Goal: Information Seeking & Learning: Learn about a topic

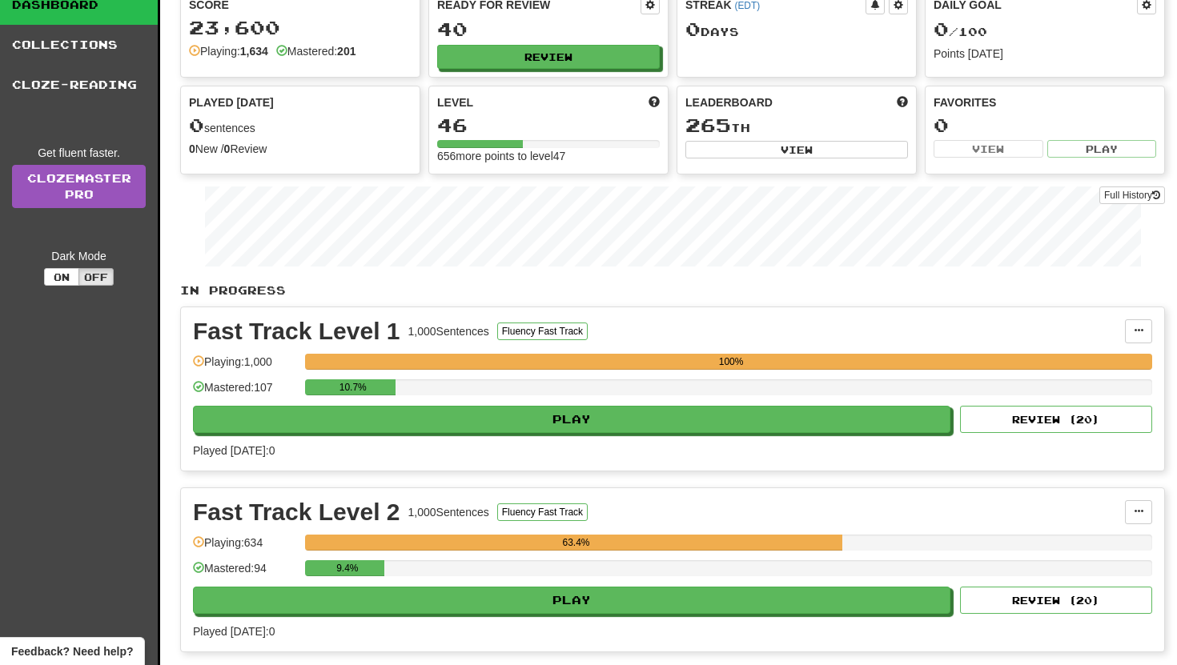
scroll to position [95, 0]
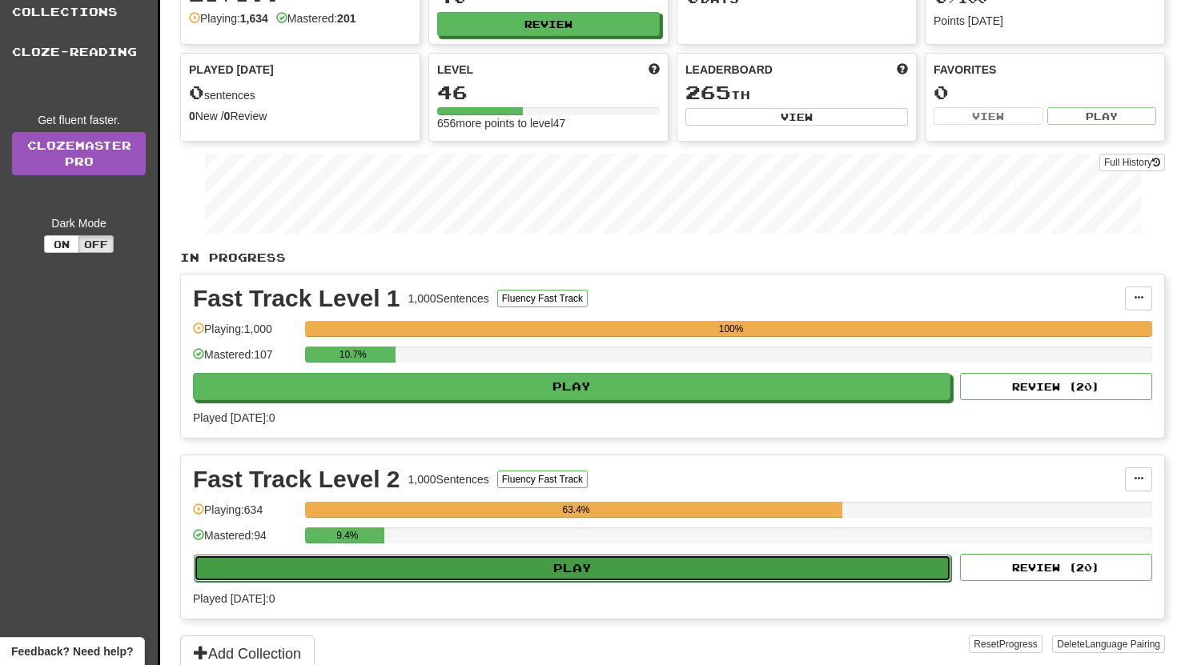
click at [587, 555] on button "Play" at bounding box center [572, 568] width 757 height 27
select select "**"
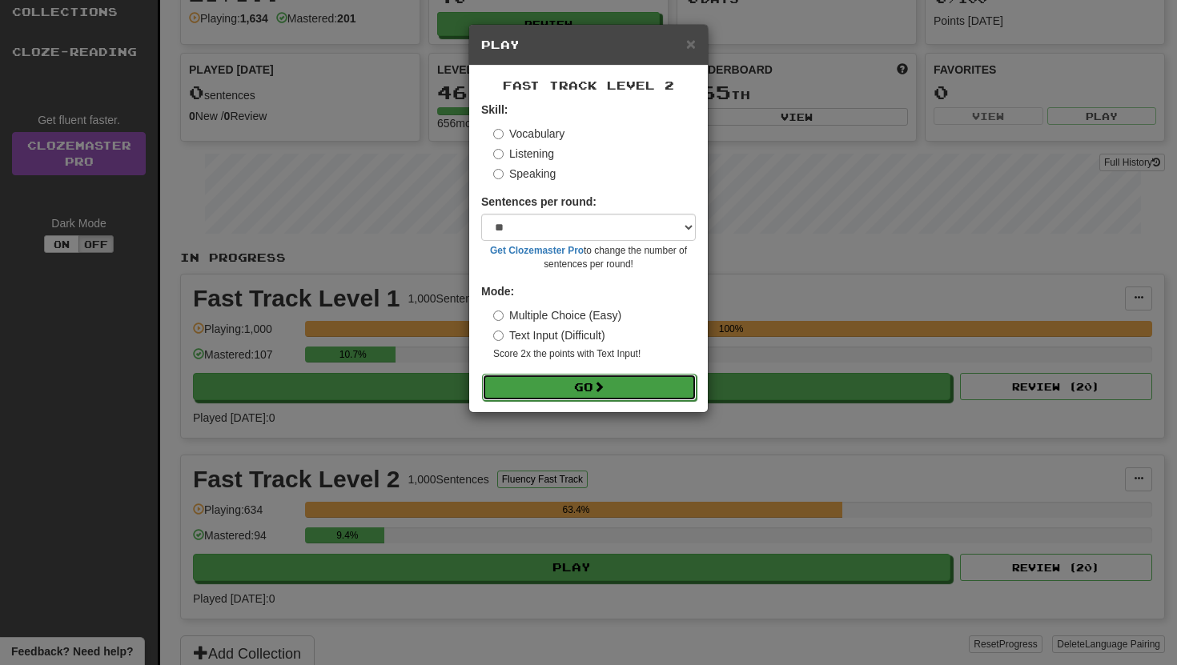
click at [620, 381] on button "Go" at bounding box center [589, 387] width 214 height 27
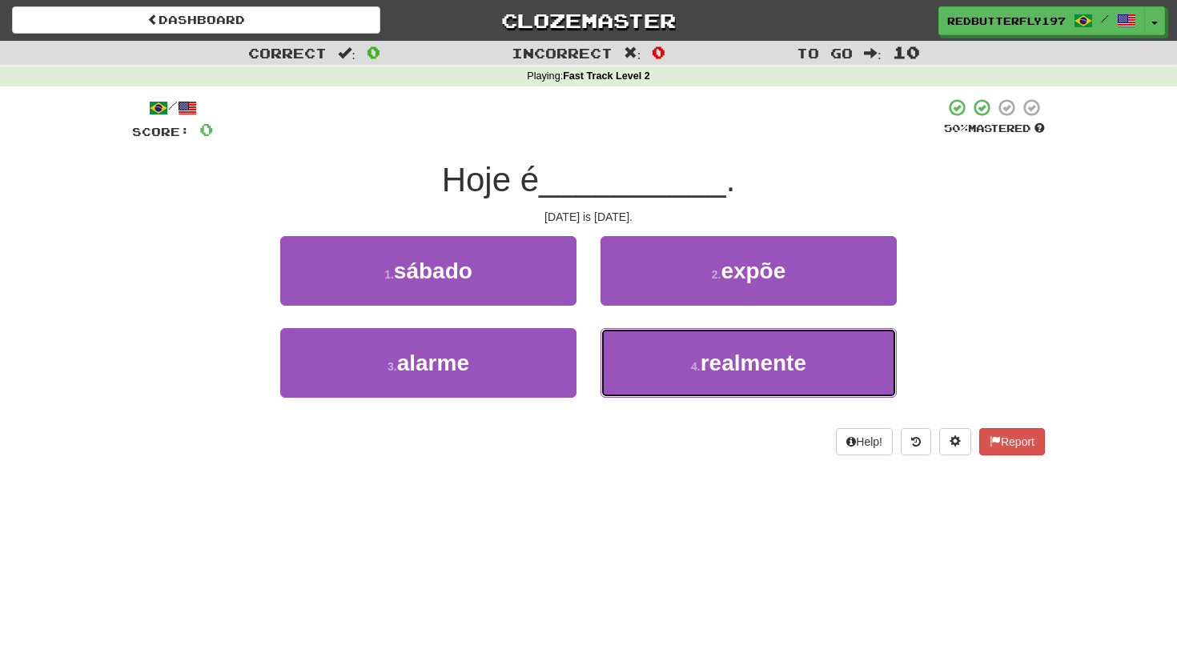
click at [620, 381] on button "4 . realmente" at bounding box center [748, 363] width 296 height 70
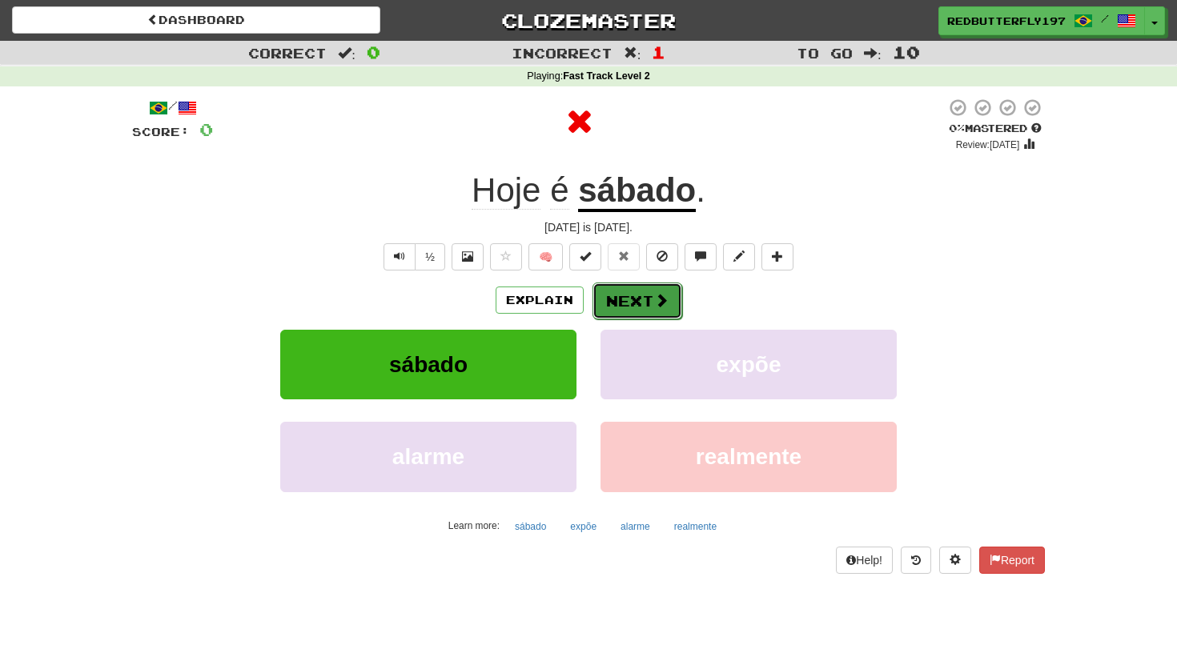
click at [627, 291] on button "Next" at bounding box center [637, 301] width 90 height 37
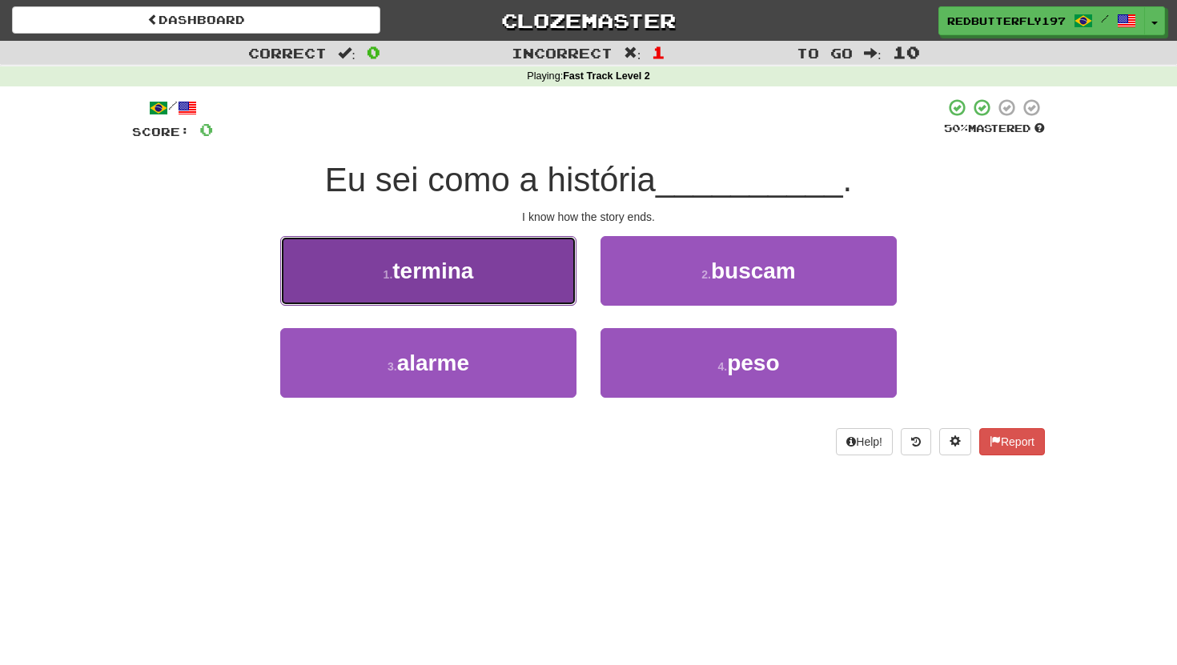
click at [481, 275] on button "1 . termina" at bounding box center [428, 271] width 296 height 70
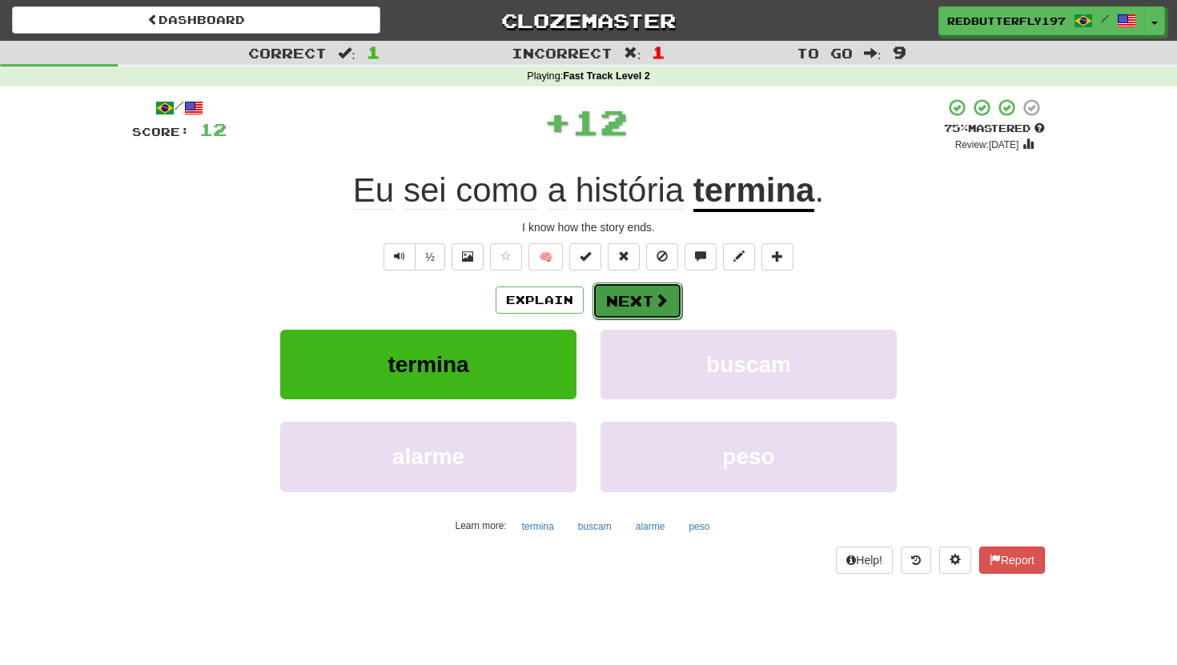
click at [628, 303] on button "Next" at bounding box center [637, 301] width 90 height 37
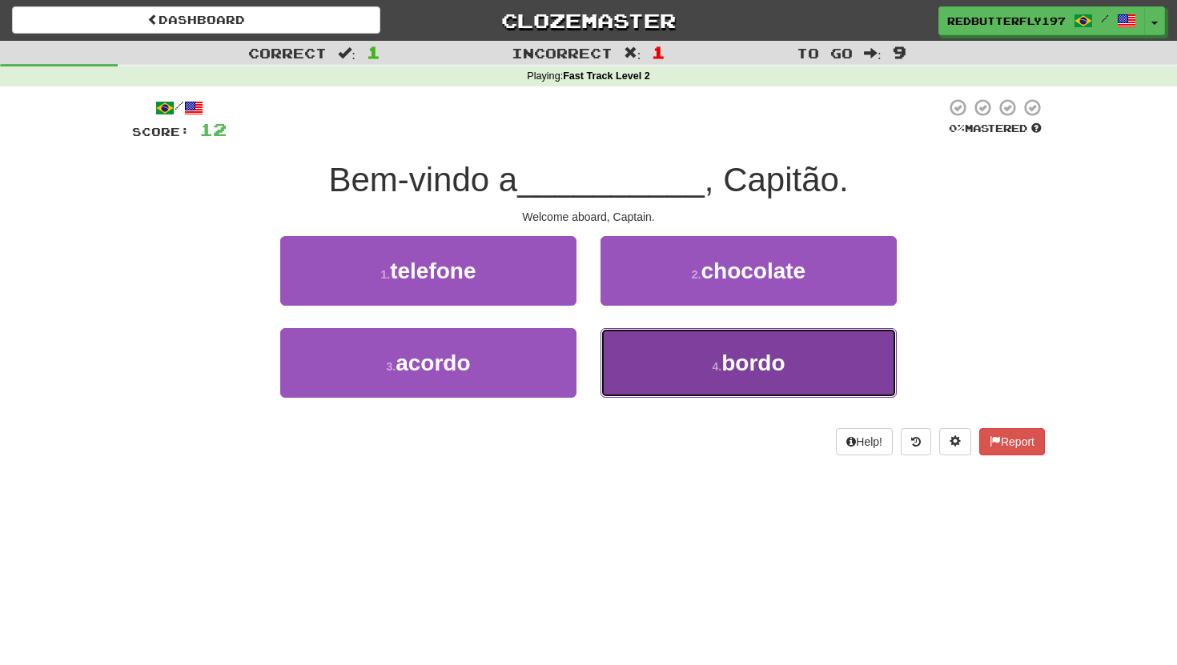
click at [664, 351] on button "4 . bordo" at bounding box center [748, 363] width 296 height 70
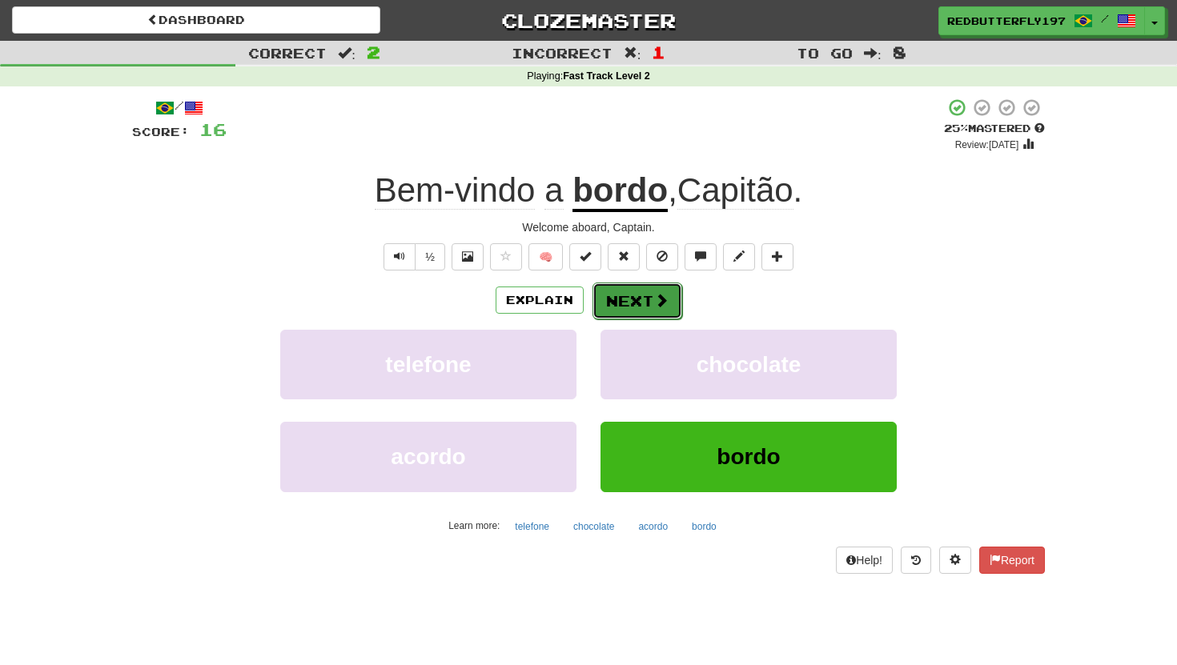
click at [649, 316] on button "Next" at bounding box center [637, 301] width 90 height 37
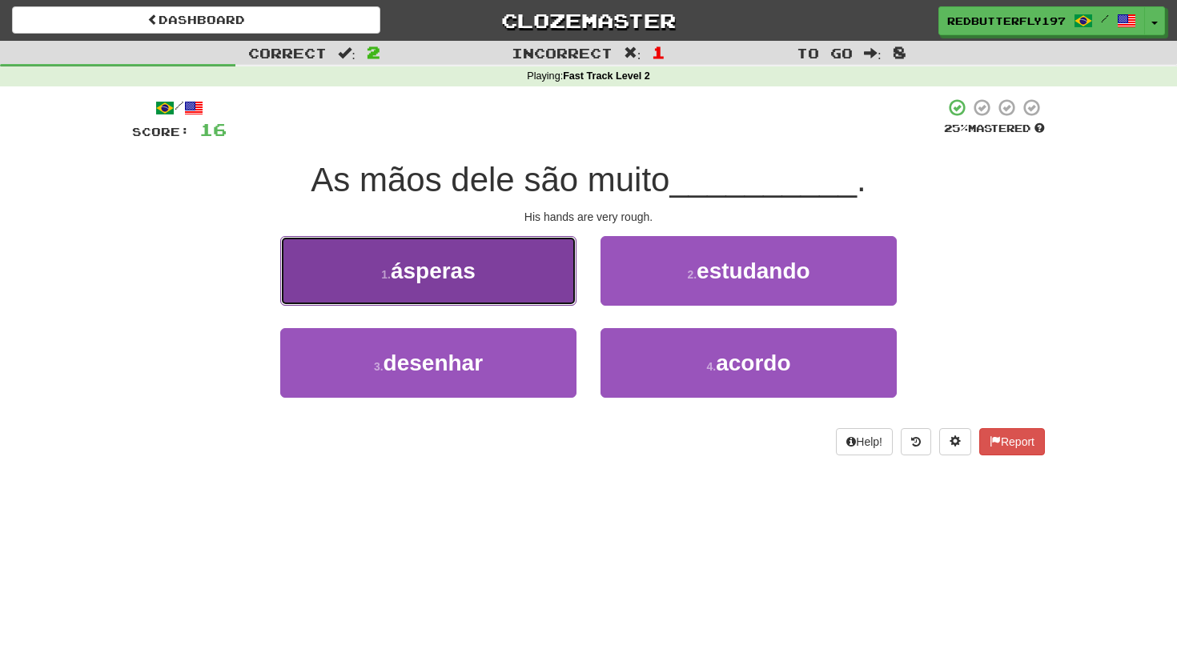
click at [531, 263] on button "1 . ásperas" at bounding box center [428, 271] width 296 height 70
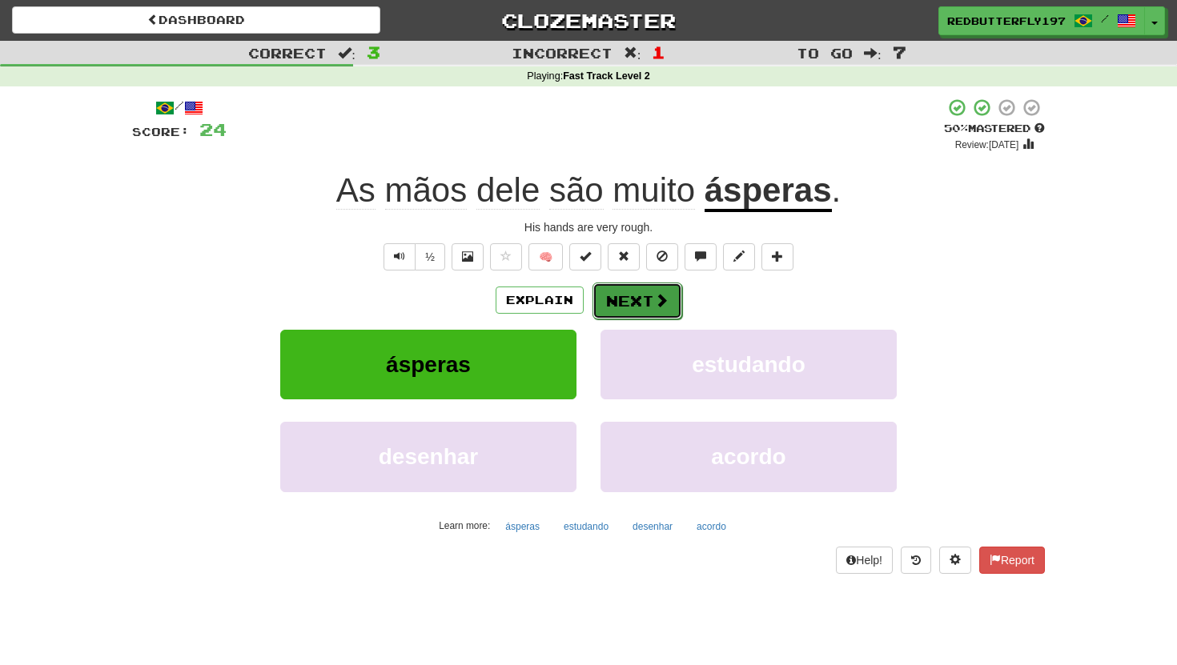
click at [629, 297] on button "Next" at bounding box center [637, 301] width 90 height 37
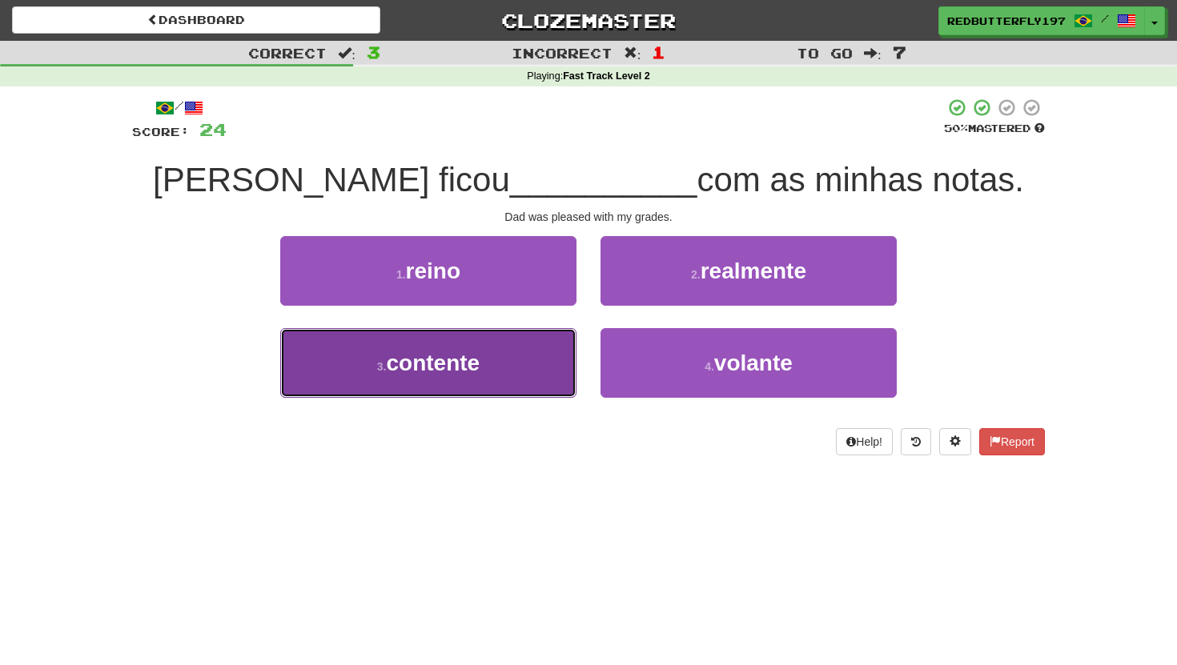
click at [515, 355] on button "3 . contente" at bounding box center [428, 363] width 296 height 70
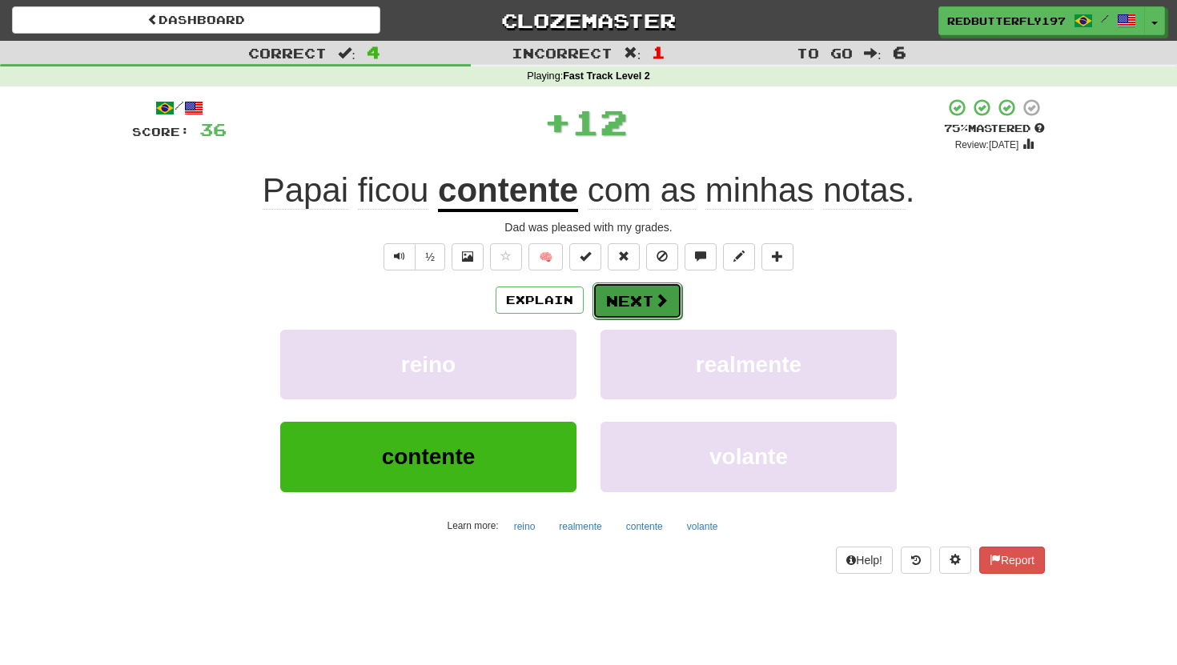
click at [651, 312] on button "Next" at bounding box center [637, 301] width 90 height 37
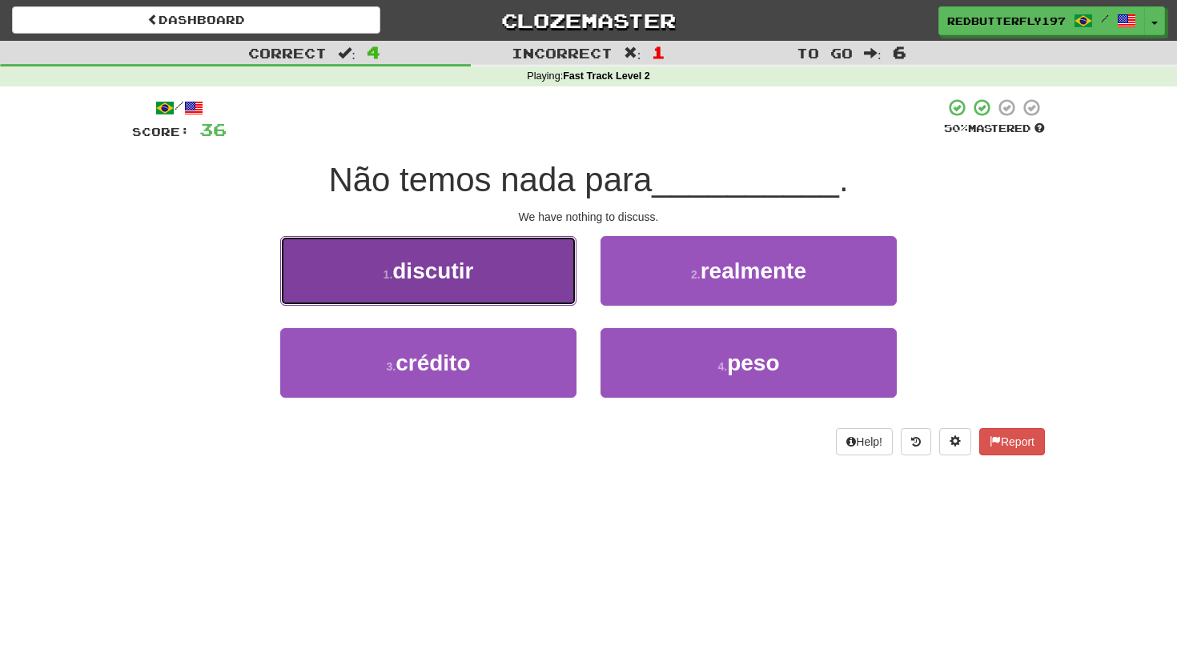
click at [535, 264] on button "1 . discutir" at bounding box center [428, 271] width 296 height 70
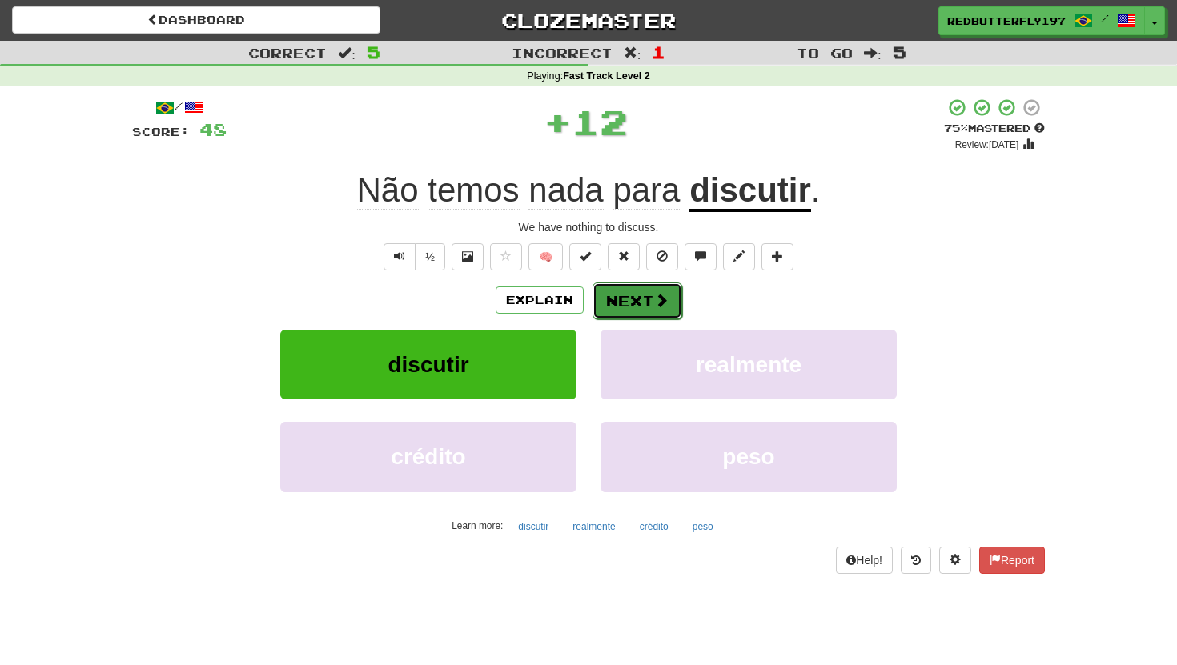
click at [619, 291] on button "Next" at bounding box center [637, 301] width 90 height 37
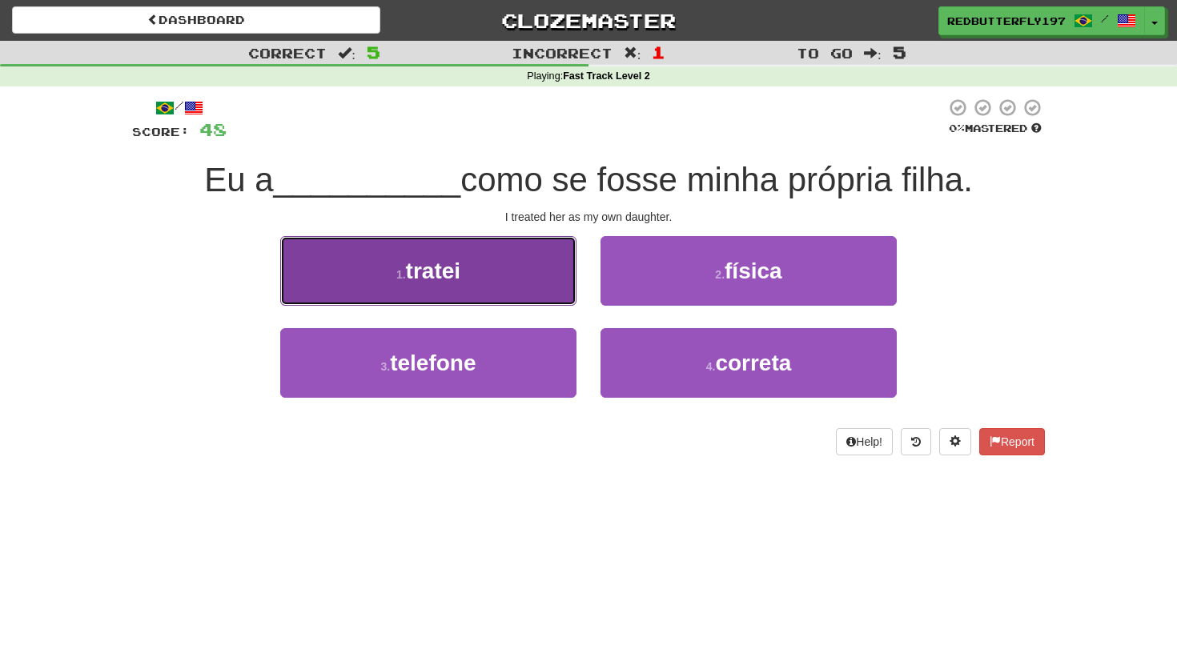
click at [515, 283] on button "1 . tratei" at bounding box center [428, 271] width 296 height 70
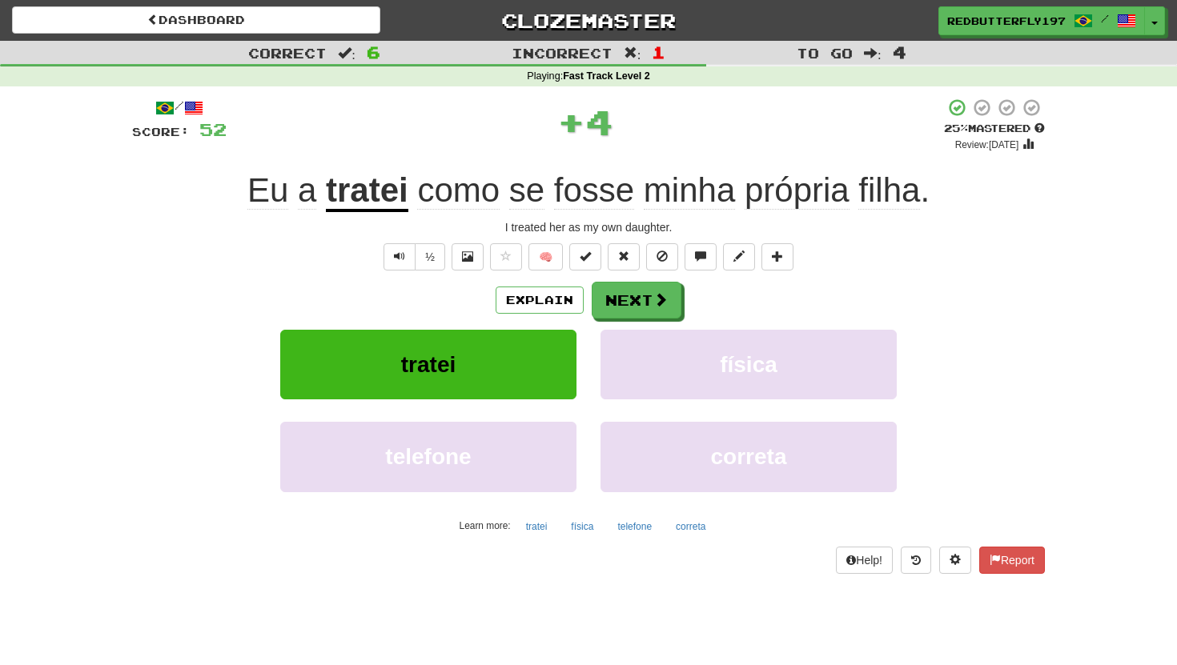
click at [515, 283] on div "Explain Next" at bounding box center [588, 300] width 912 height 37
click at [623, 283] on button "Next" at bounding box center [637, 301] width 90 height 37
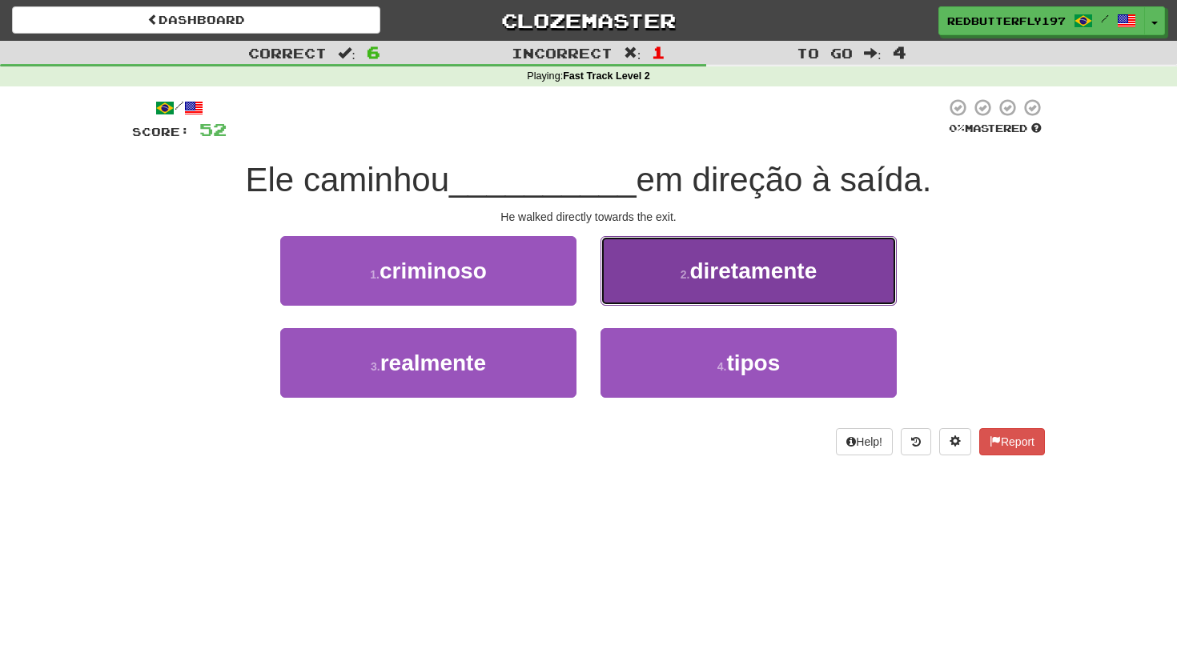
click at [680, 268] on small "2 ." at bounding box center [685, 274] width 10 height 13
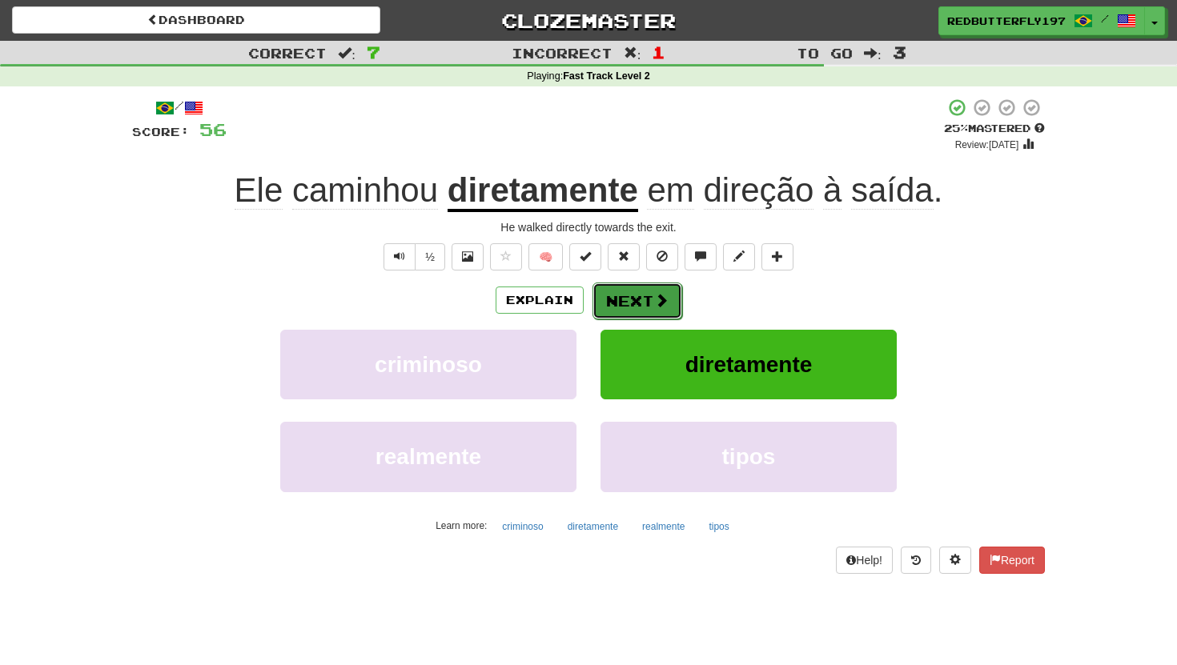
click at [674, 299] on button "Next" at bounding box center [637, 301] width 90 height 37
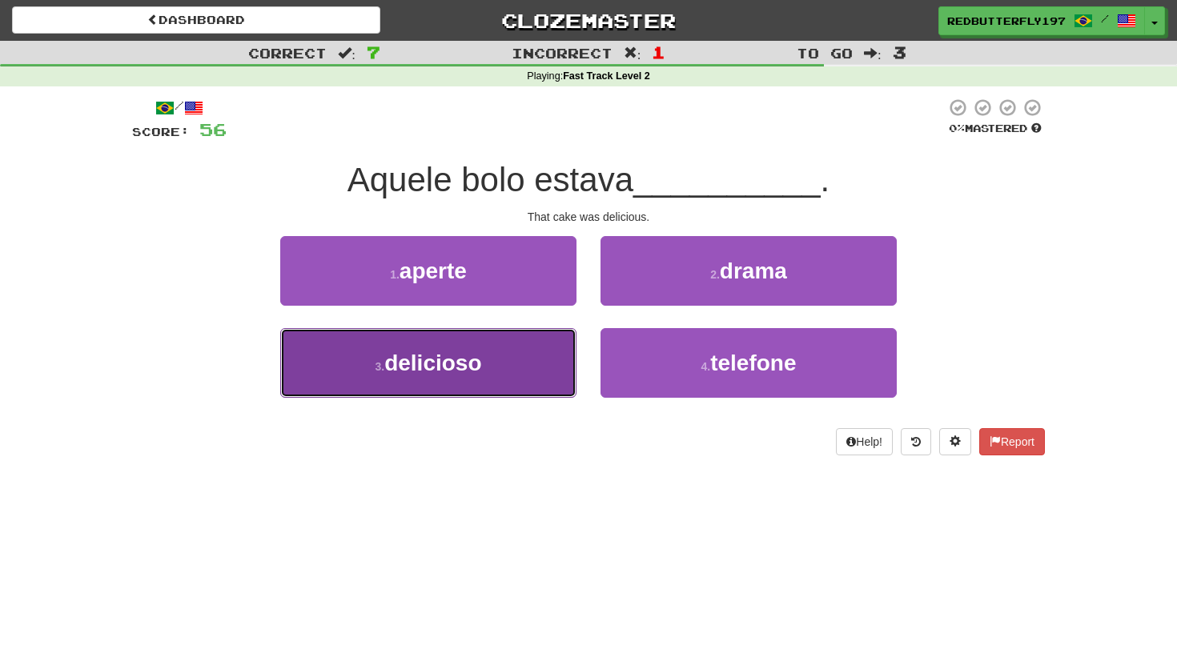
click at [523, 367] on button "3 . delicioso" at bounding box center [428, 363] width 296 height 70
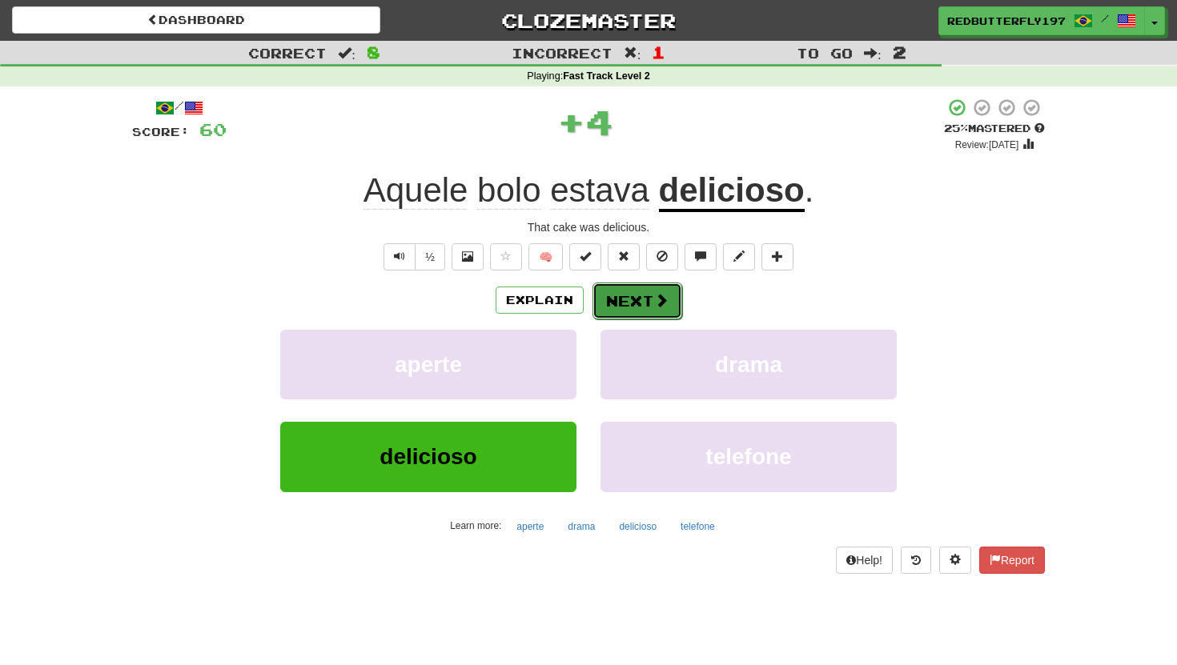
click at [607, 316] on button "Next" at bounding box center [637, 301] width 90 height 37
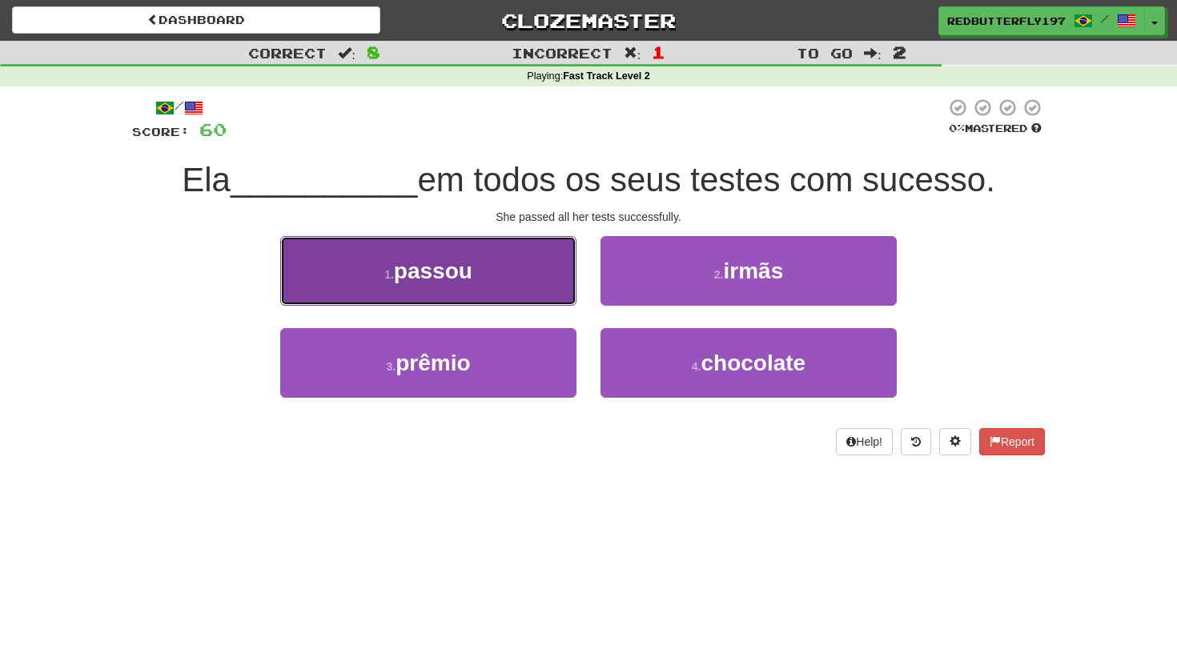
click at [475, 291] on button "1 . passou" at bounding box center [428, 271] width 296 height 70
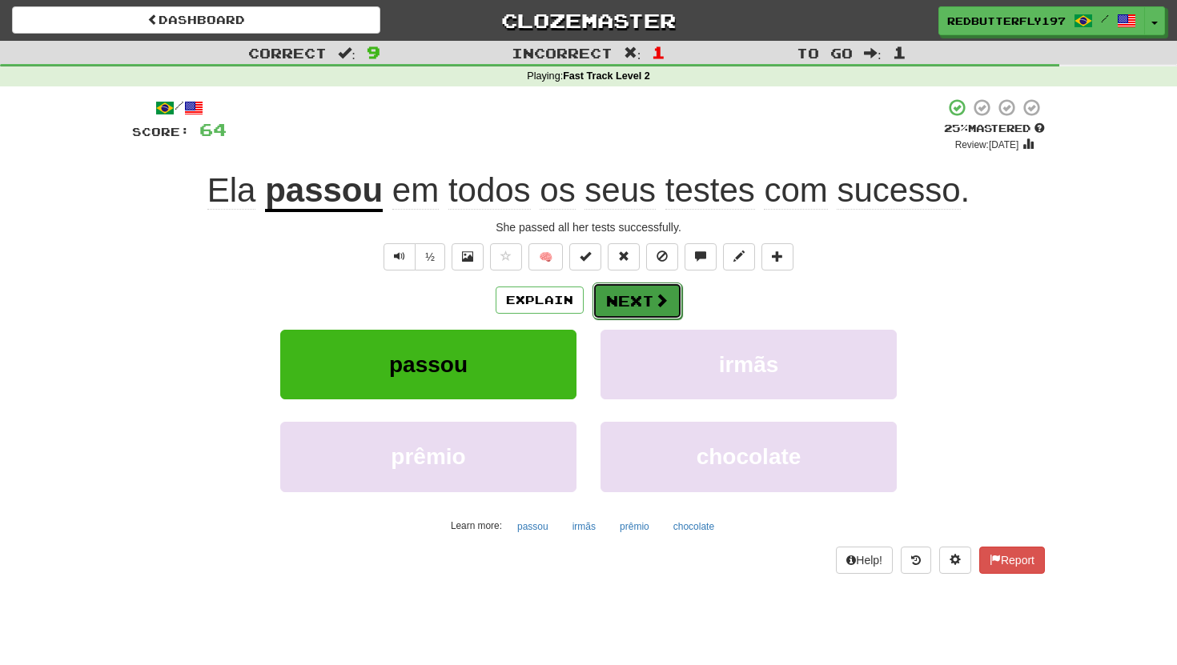
click at [632, 296] on button "Next" at bounding box center [637, 301] width 90 height 37
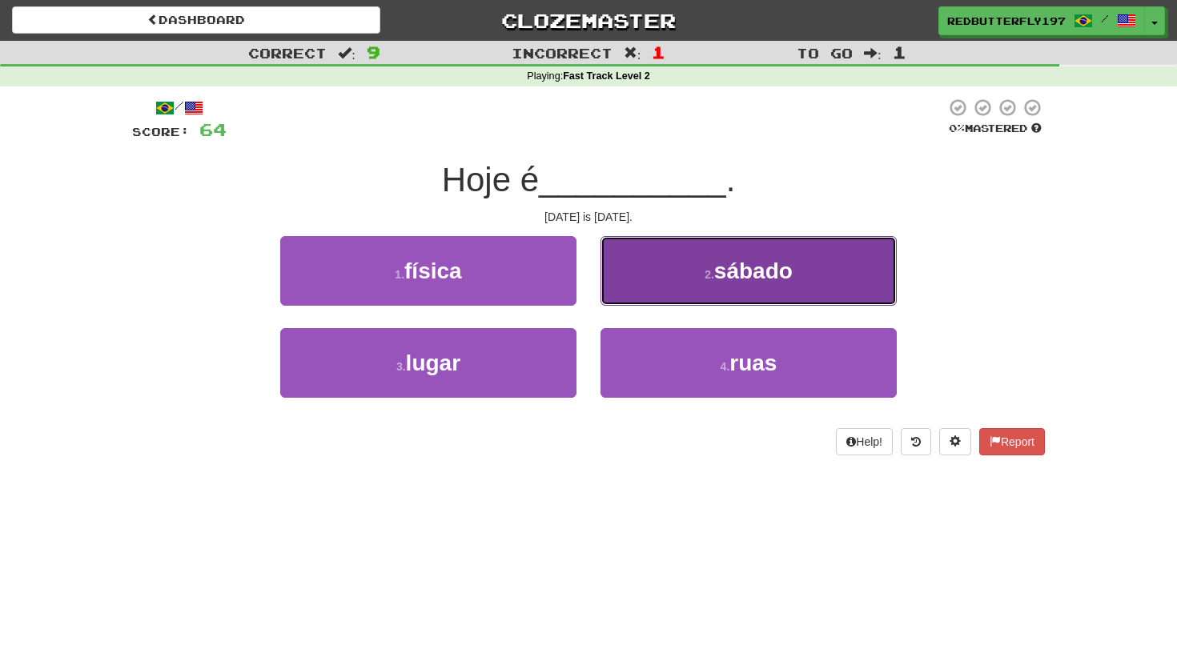
click at [680, 287] on button "2 . sábado" at bounding box center [748, 271] width 296 height 70
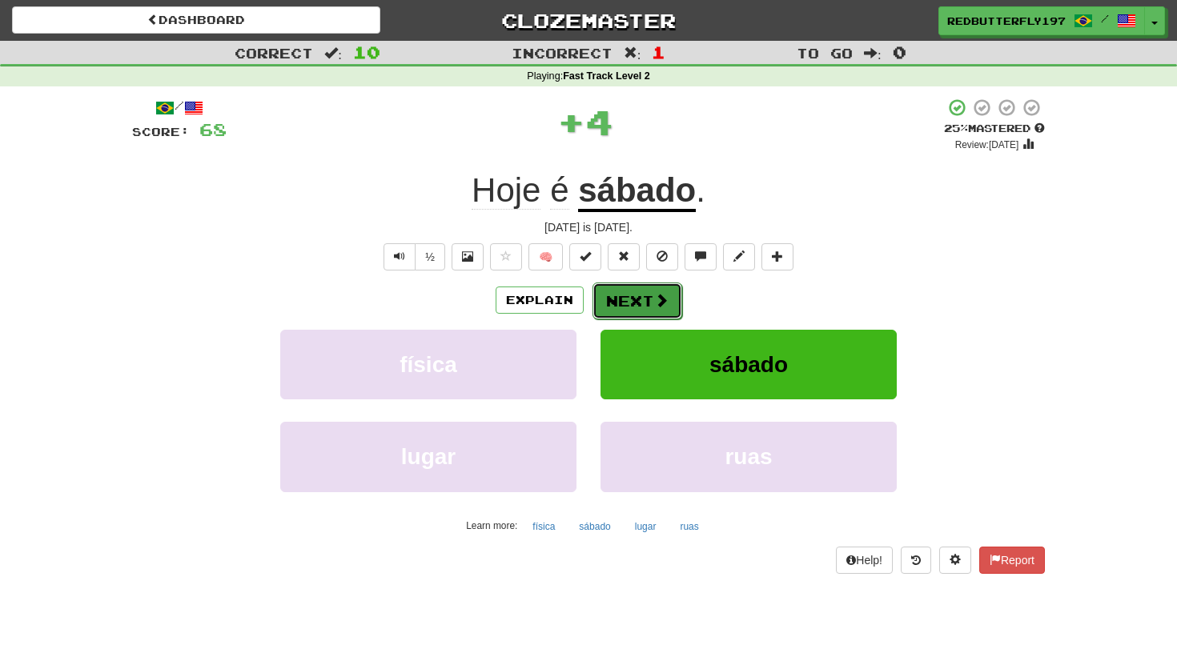
click at [669, 295] on button "Next" at bounding box center [637, 301] width 90 height 37
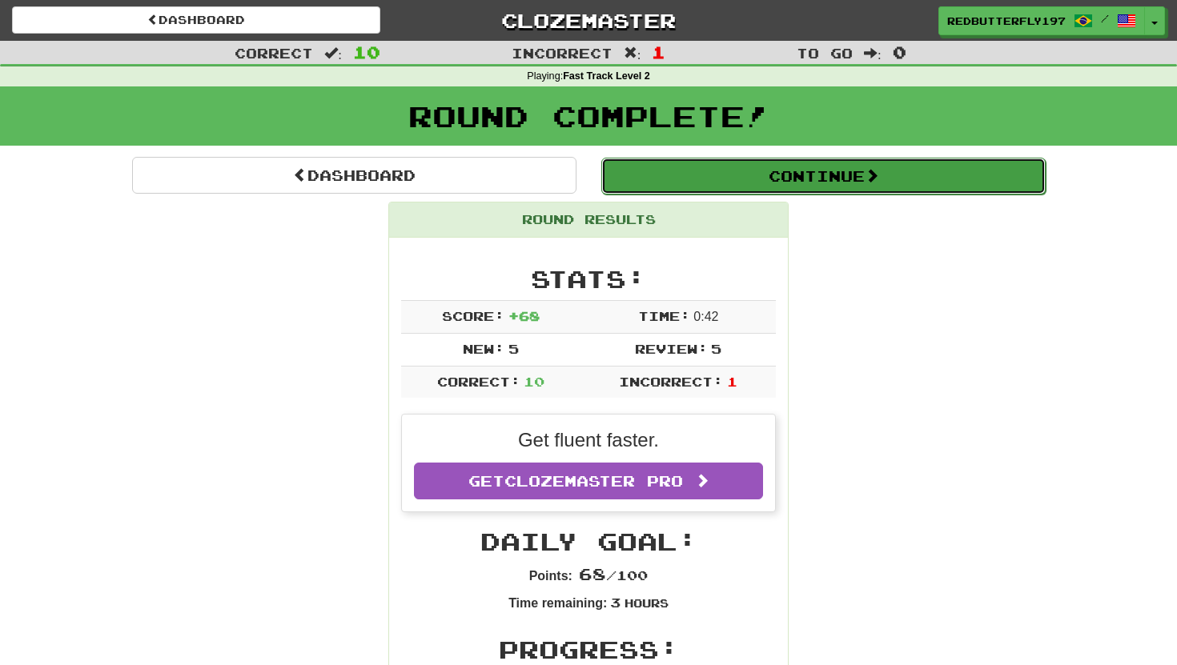
click at [620, 186] on button "Continue" at bounding box center [823, 176] width 444 height 37
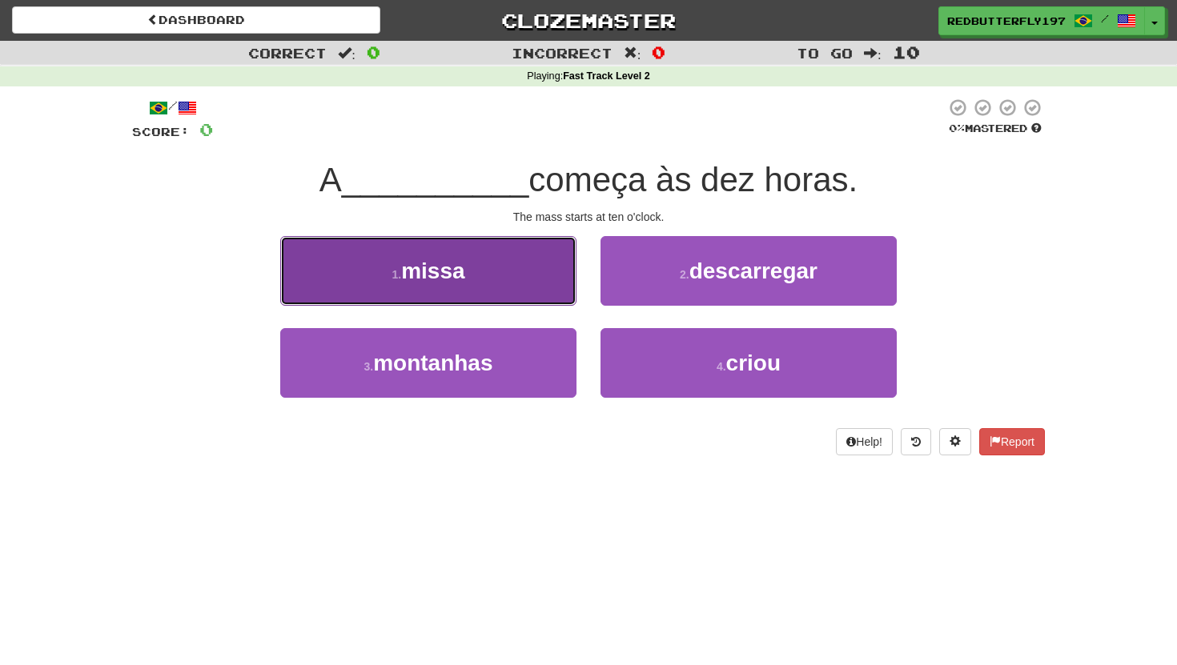
click at [503, 263] on button "1 . missa" at bounding box center [428, 271] width 296 height 70
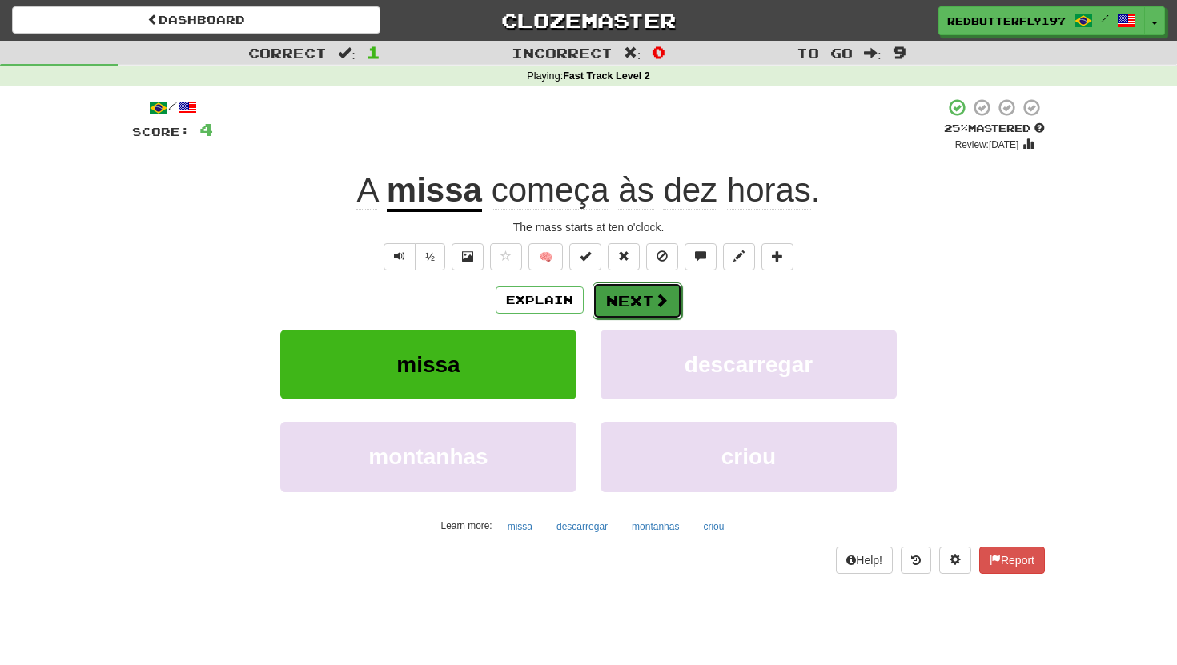
click at [672, 291] on button "Next" at bounding box center [637, 301] width 90 height 37
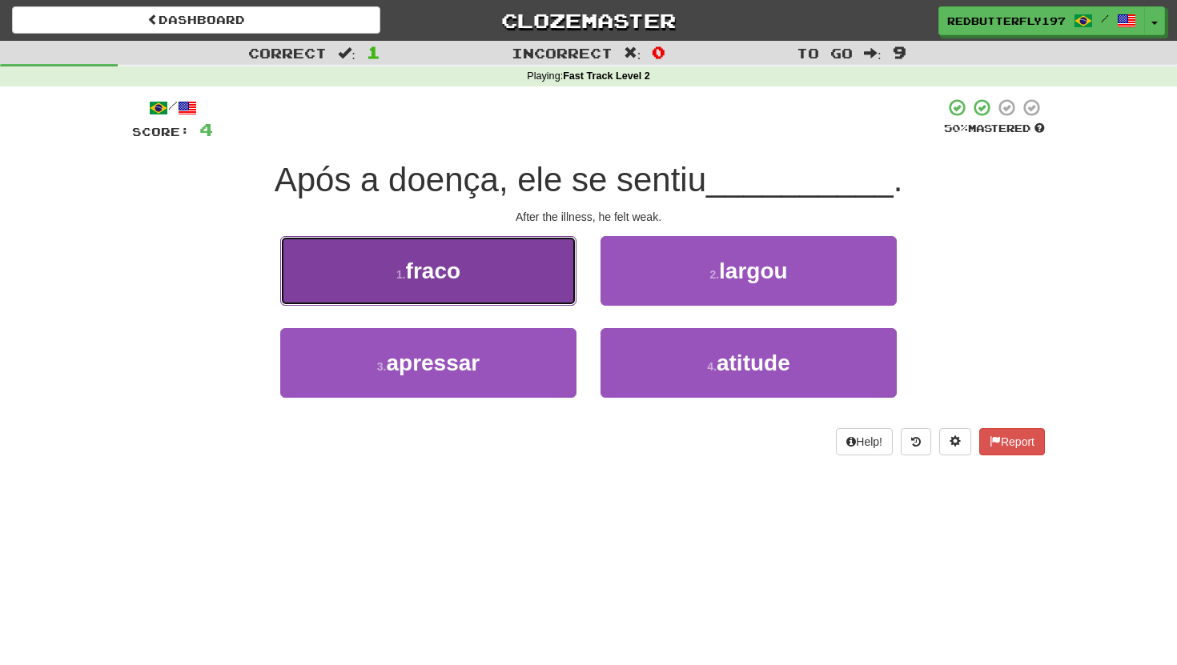
click at [524, 270] on button "1 . fraco" at bounding box center [428, 271] width 296 height 70
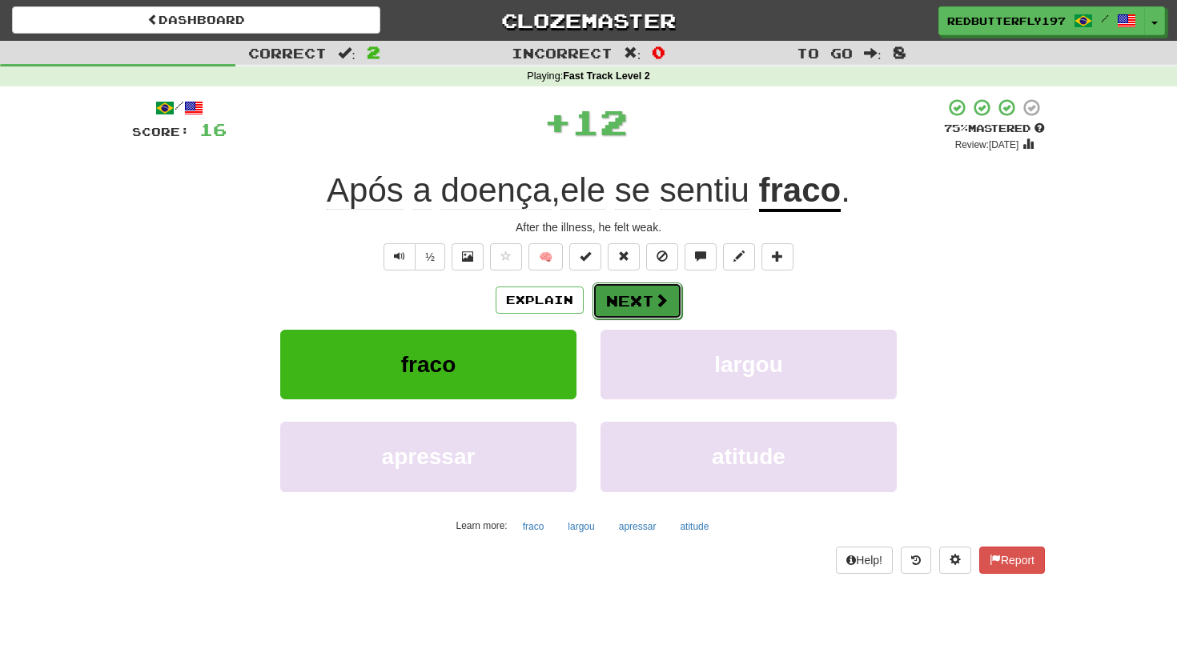
click at [646, 290] on button "Next" at bounding box center [637, 301] width 90 height 37
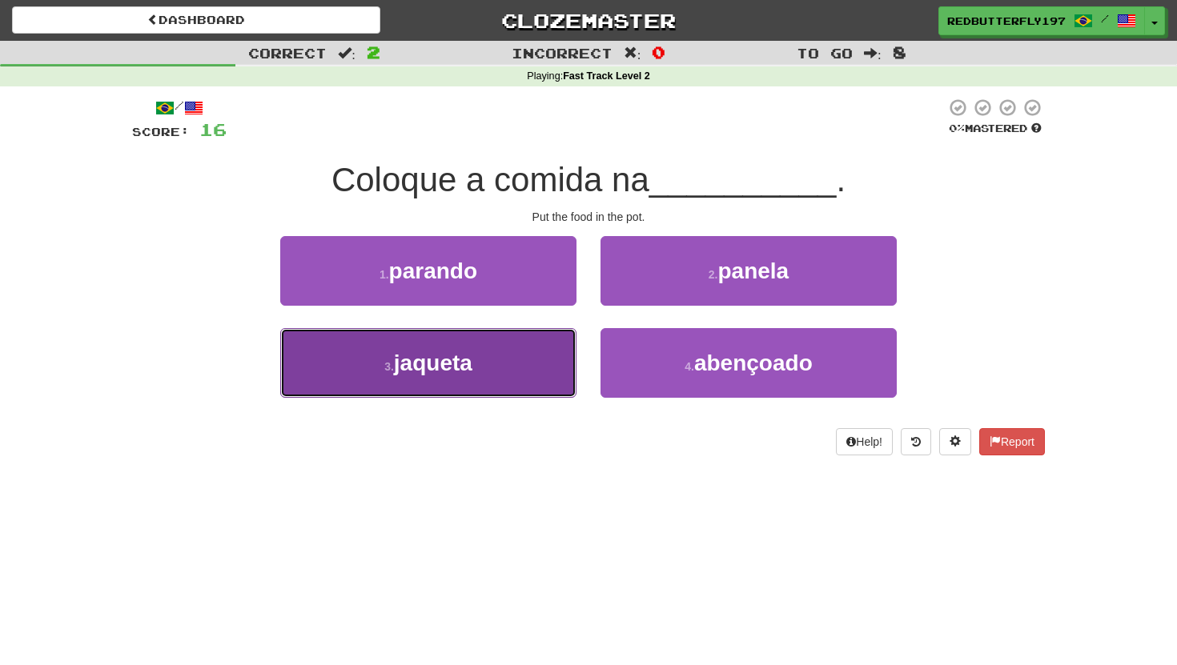
click at [531, 343] on button "3 . jaqueta" at bounding box center [428, 363] width 296 height 70
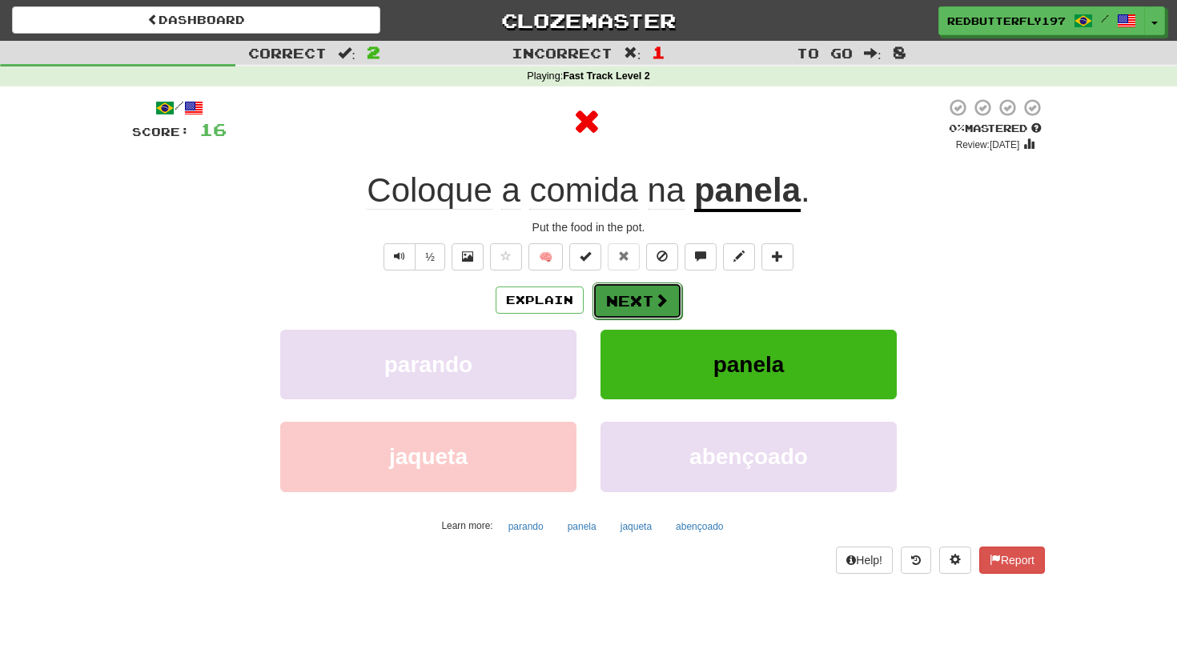
click at [622, 290] on button "Next" at bounding box center [637, 301] width 90 height 37
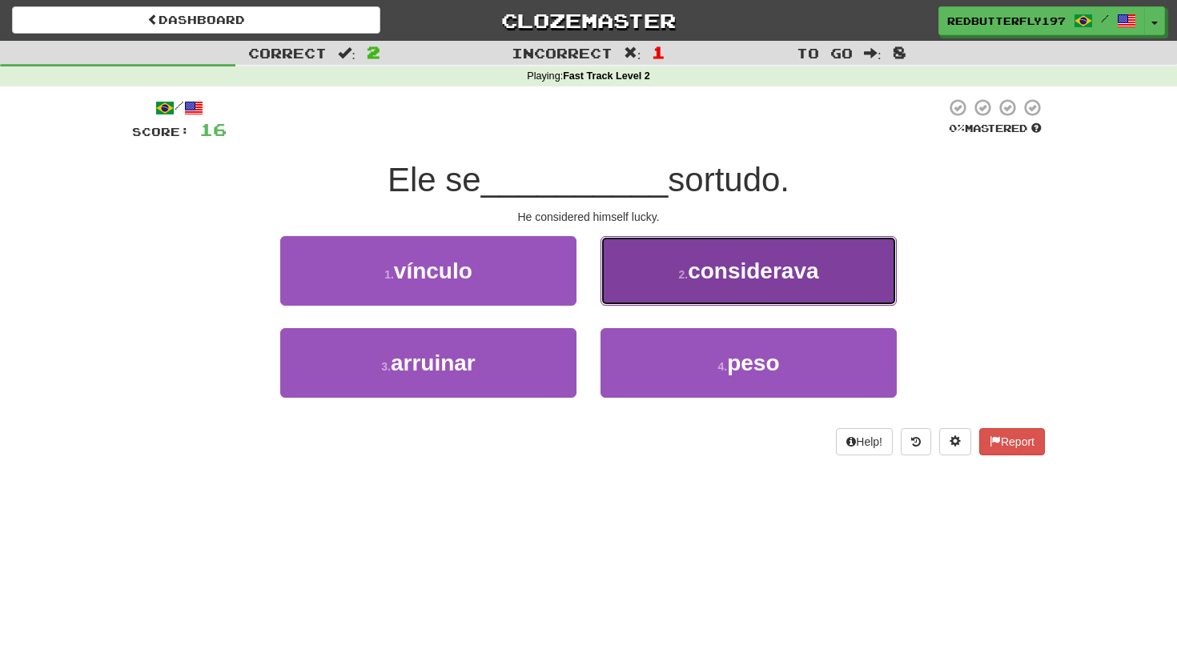
click at [623, 267] on button "2 . considerava" at bounding box center [748, 271] width 296 height 70
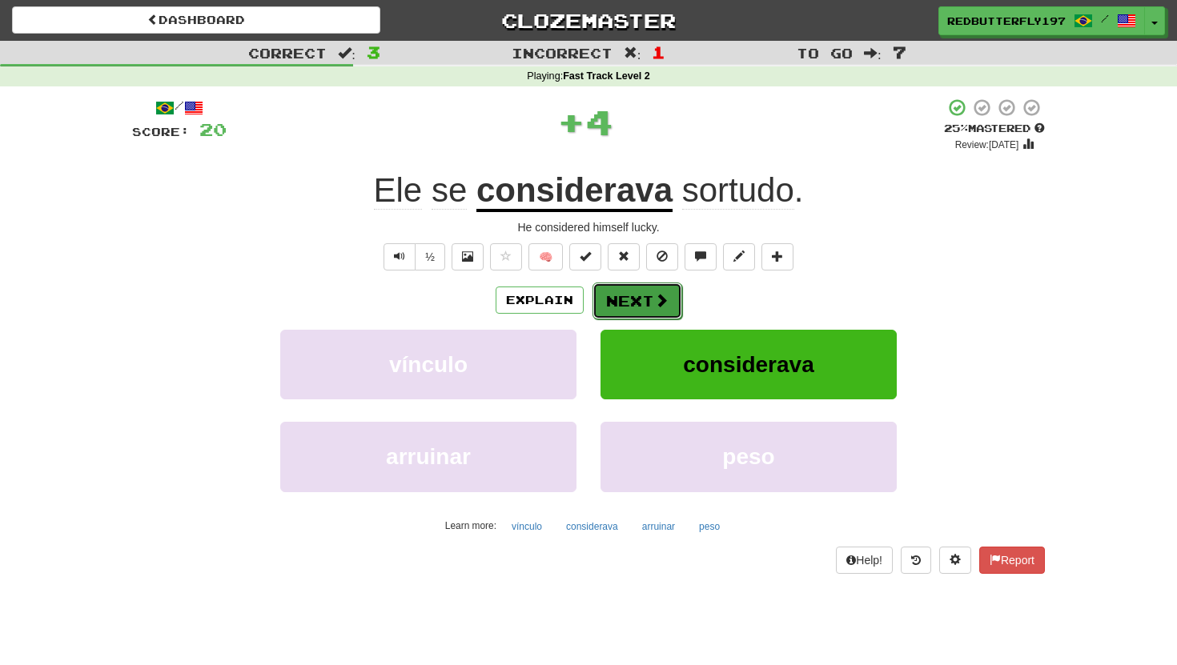
click at [626, 295] on button "Next" at bounding box center [637, 301] width 90 height 37
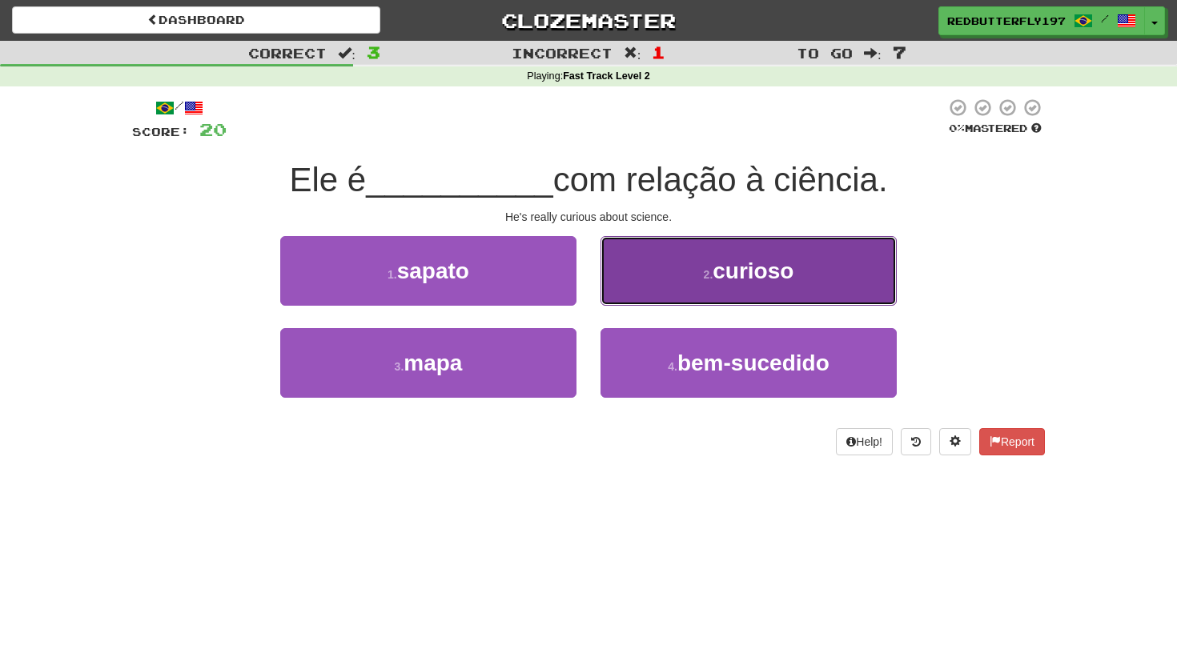
click at [650, 280] on button "2 . curioso" at bounding box center [748, 271] width 296 height 70
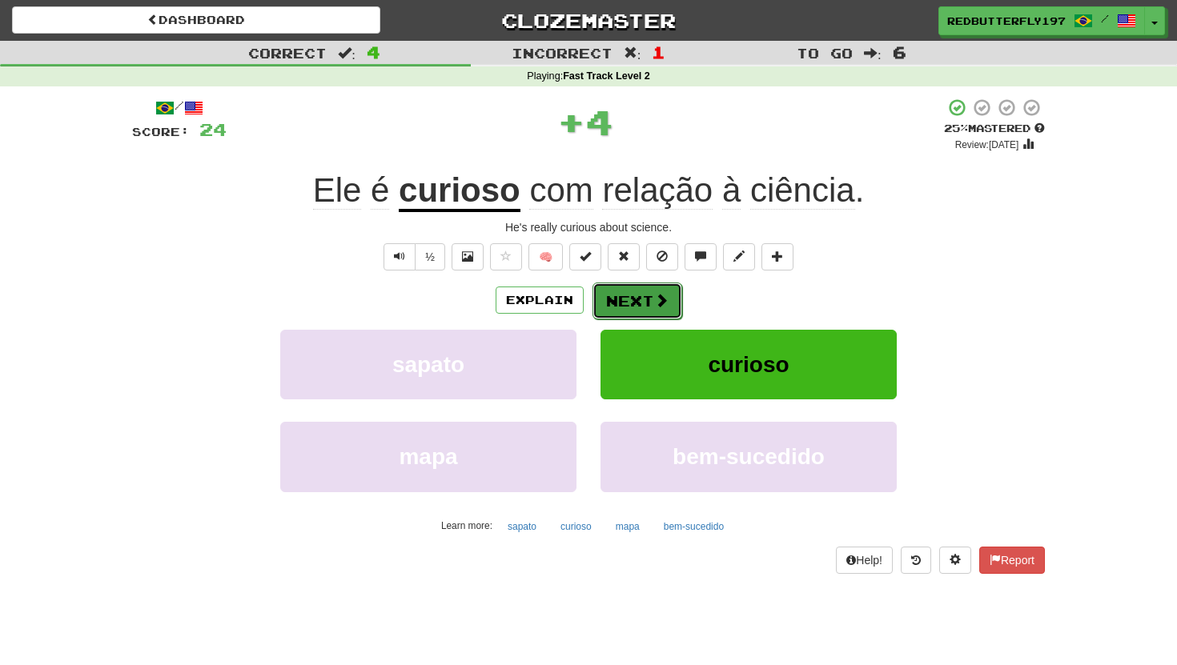
click at [644, 295] on button "Next" at bounding box center [637, 301] width 90 height 37
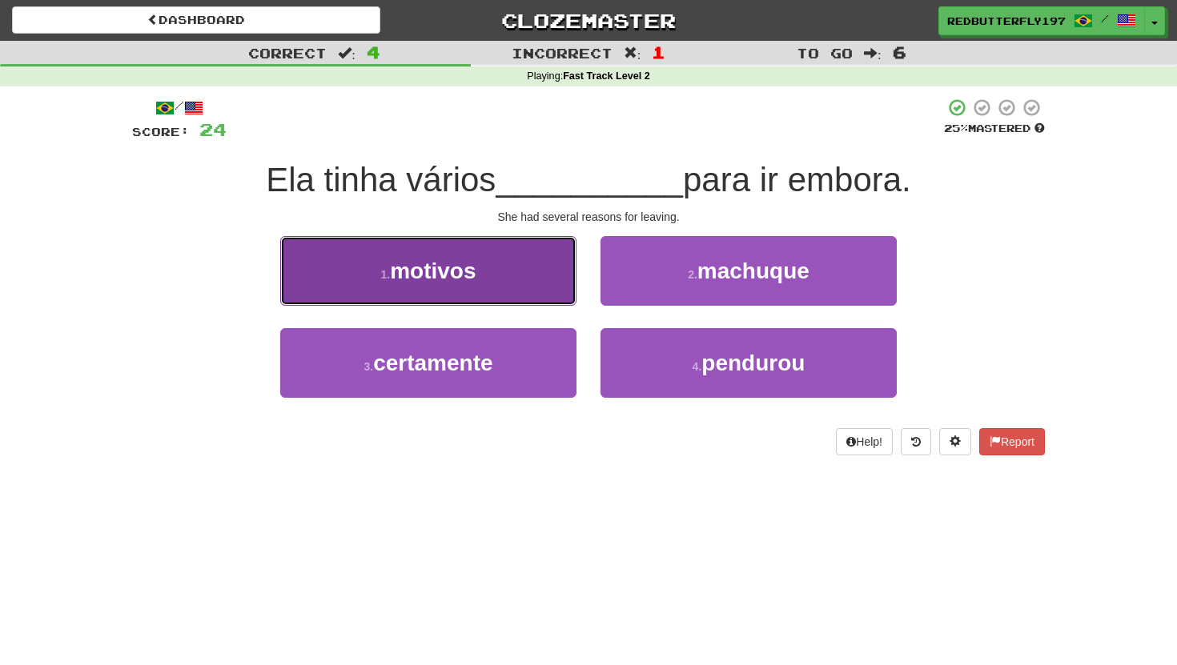
click at [533, 267] on button "1 . motivos" at bounding box center [428, 271] width 296 height 70
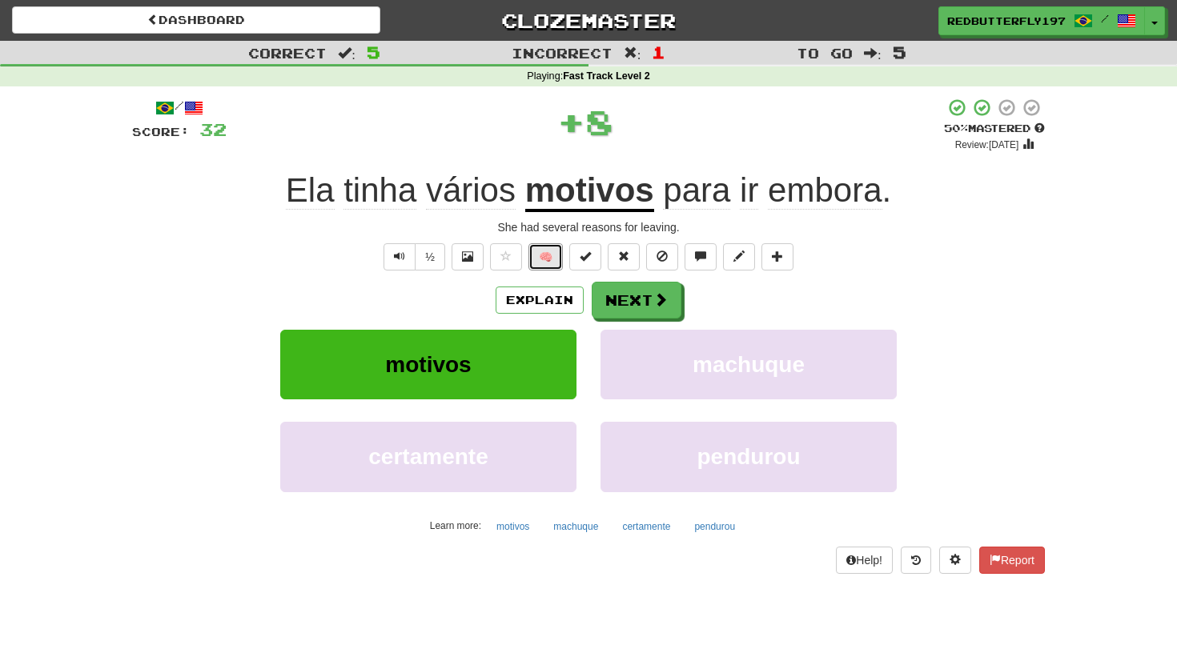
click at [533, 267] on button "🧠" at bounding box center [545, 256] width 34 height 27
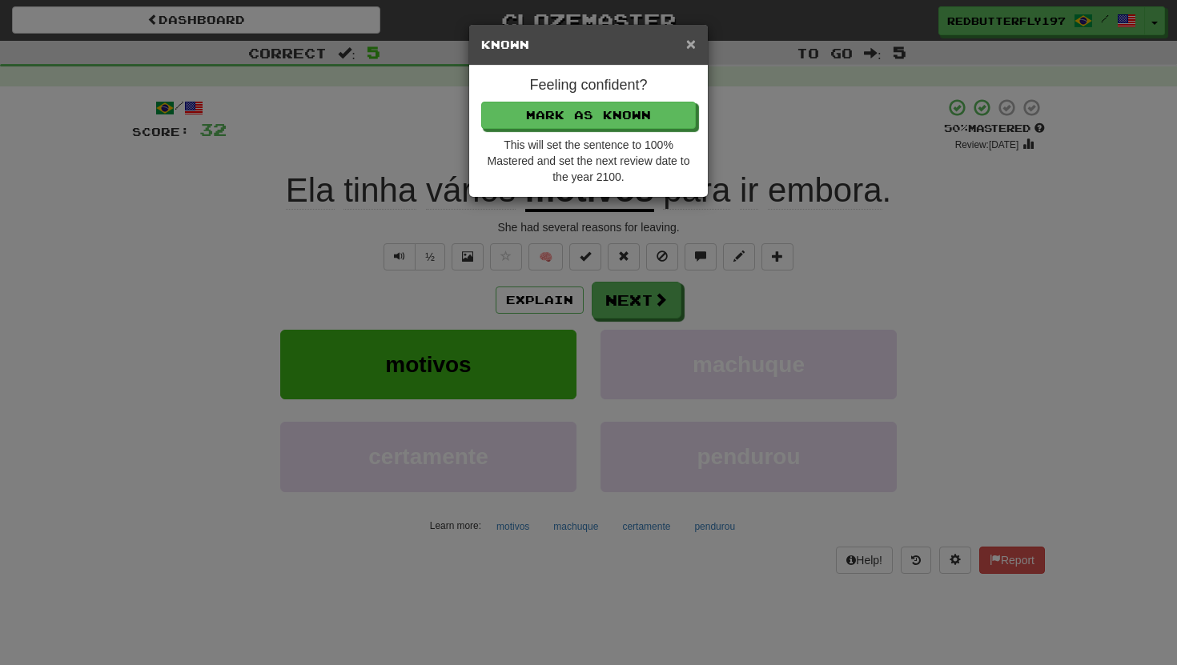
click at [691, 51] on span "×" at bounding box center [691, 43] width 10 height 18
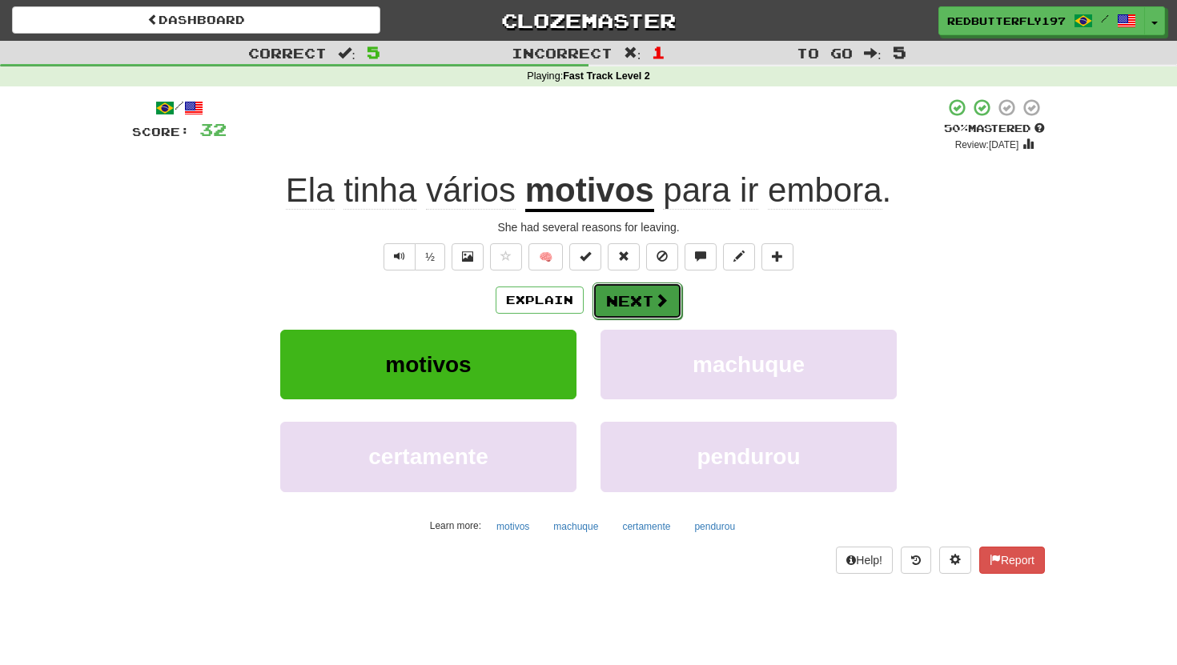
click at [668, 291] on button "Next" at bounding box center [637, 301] width 90 height 37
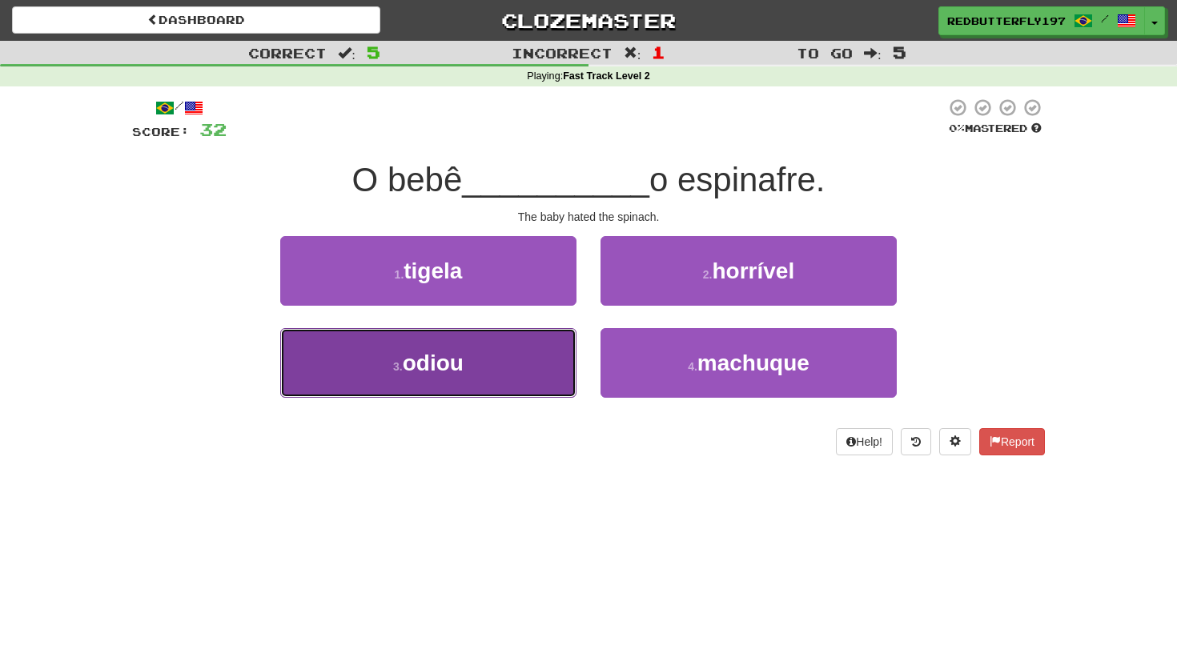
click at [504, 372] on button "3 . odiou" at bounding box center [428, 363] width 296 height 70
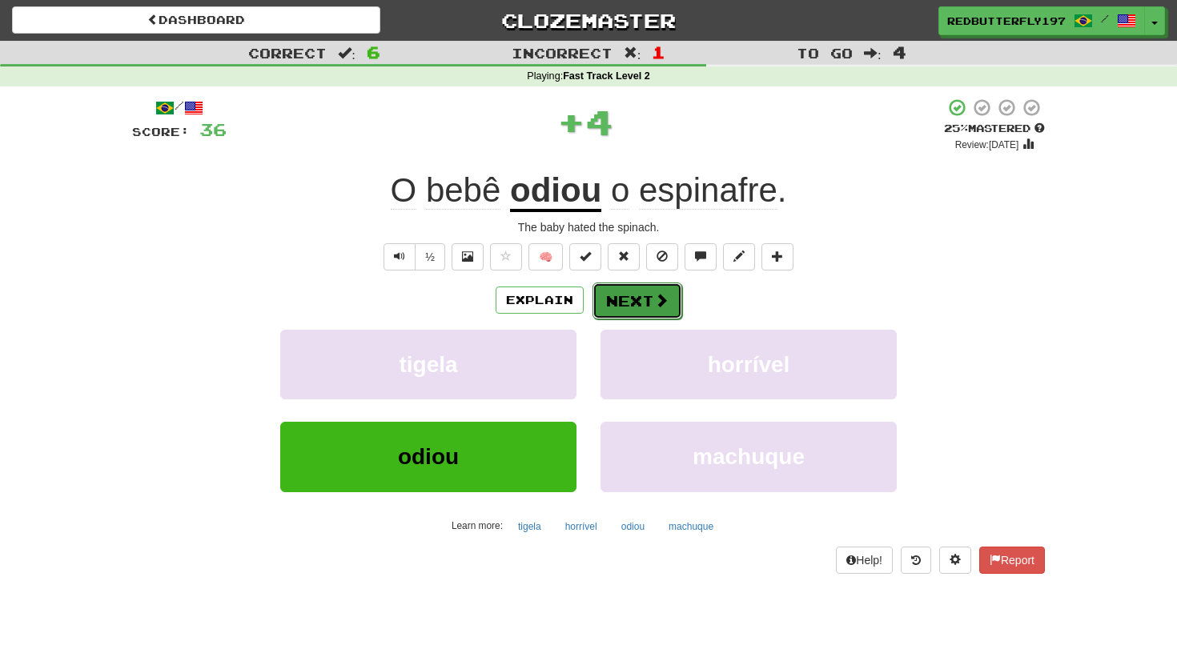
click at [658, 311] on button "Next" at bounding box center [637, 301] width 90 height 37
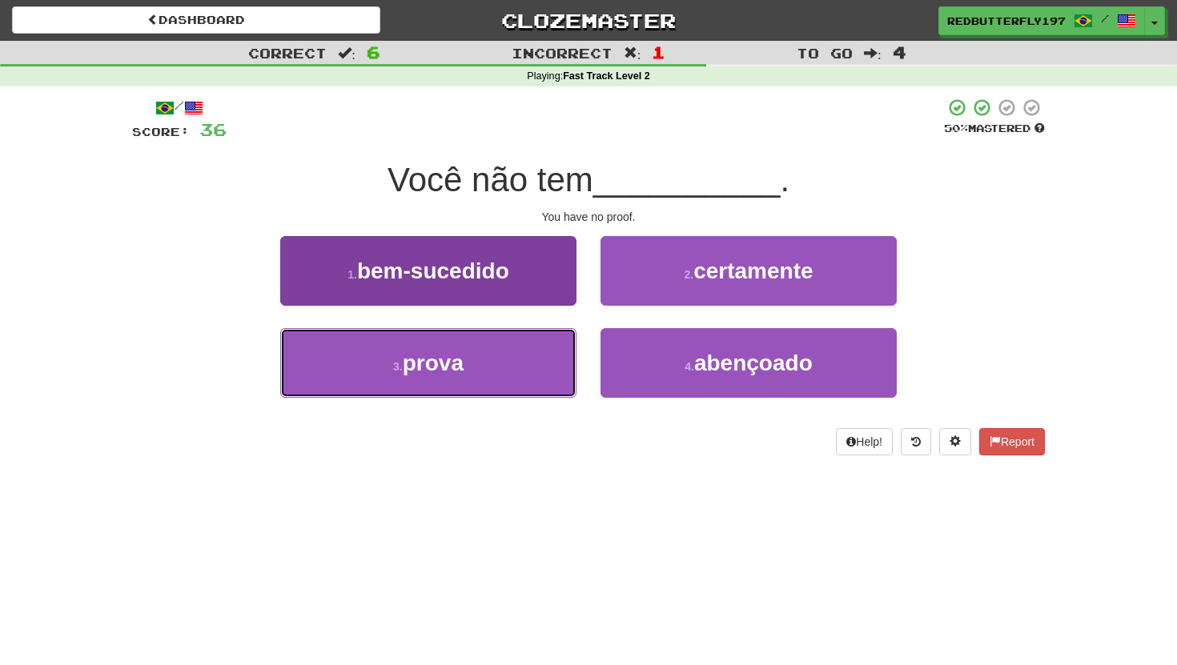
click at [560, 367] on button "3 . prova" at bounding box center [428, 363] width 296 height 70
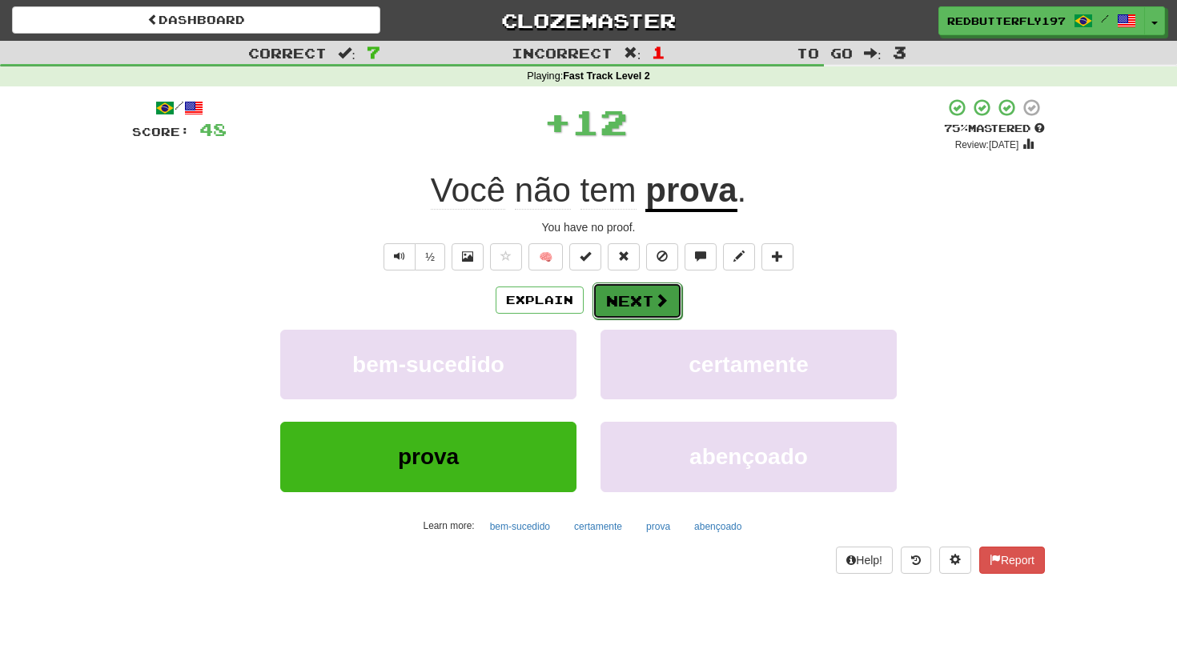
click at [605, 290] on button "Next" at bounding box center [637, 301] width 90 height 37
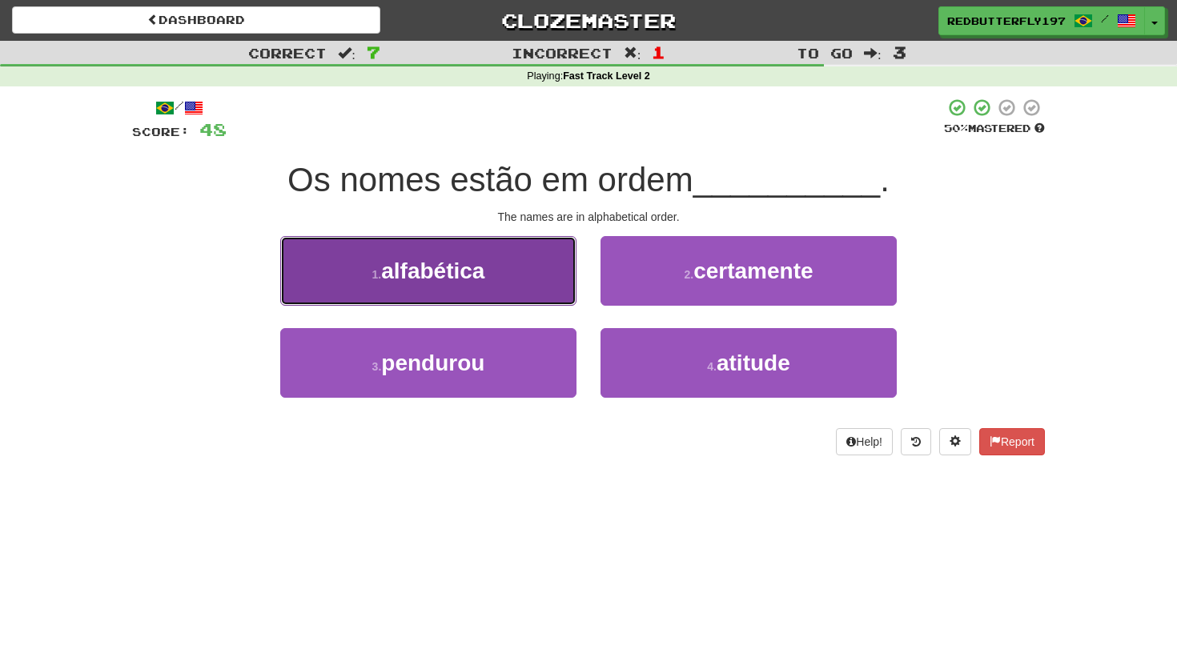
click at [545, 279] on button "1 . alfabética" at bounding box center [428, 271] width 296 height 70
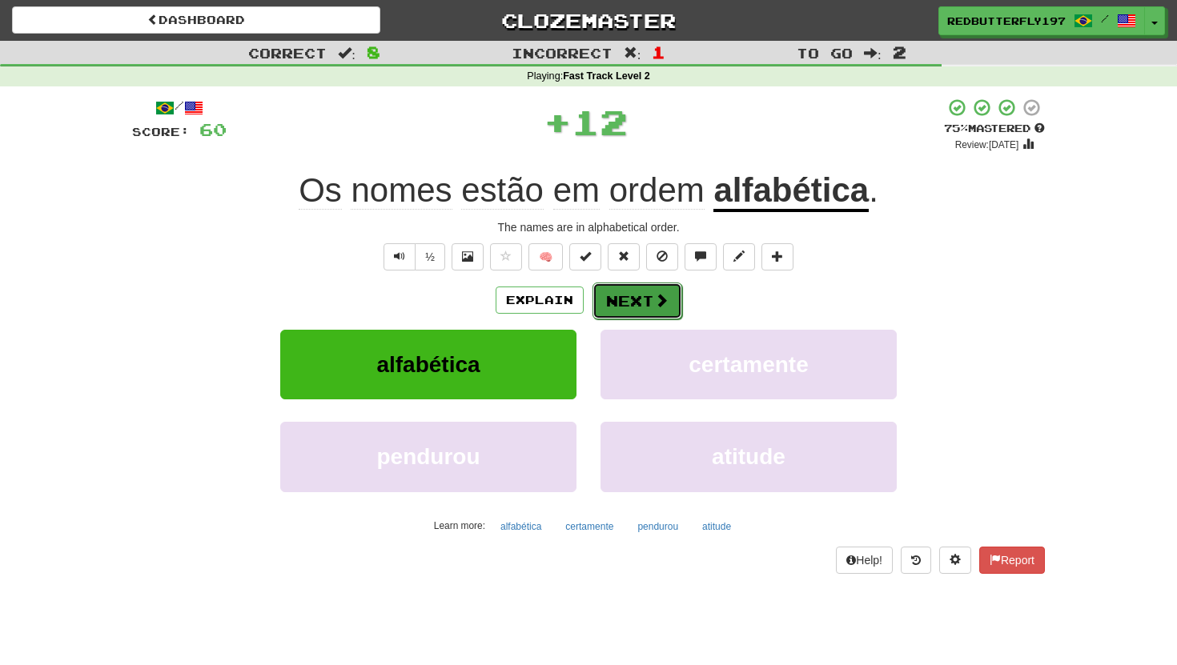
click at [622, 294] on button "Next" at bounding box center [637, 301] width 90 height 37
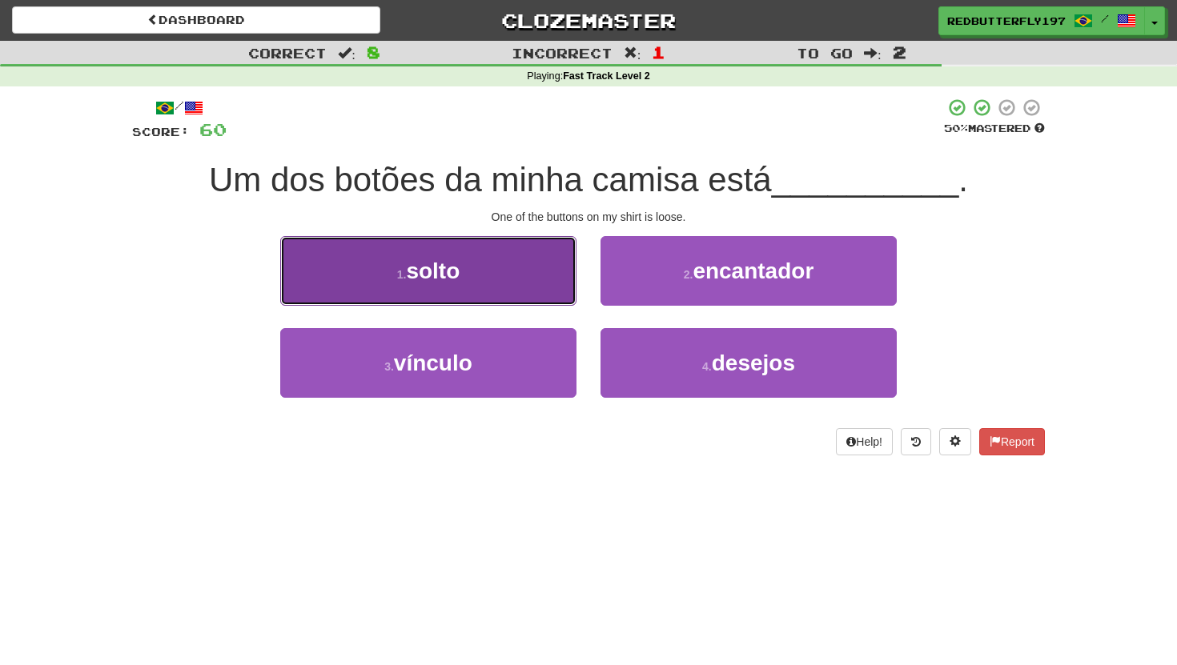
click at [563, 280] on button "1 . solto" at bounding box center [428, 271] width 296 height 70
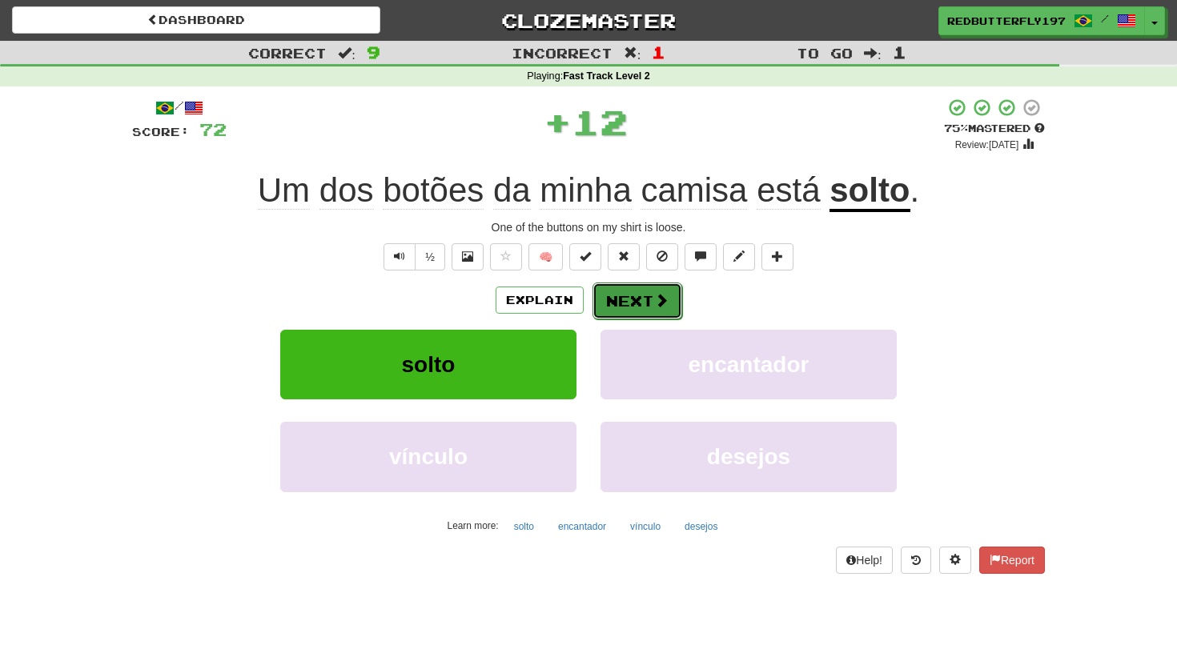
click at [615, 286] on button "Next" at bounding box center [637, 301] width 90 height 37
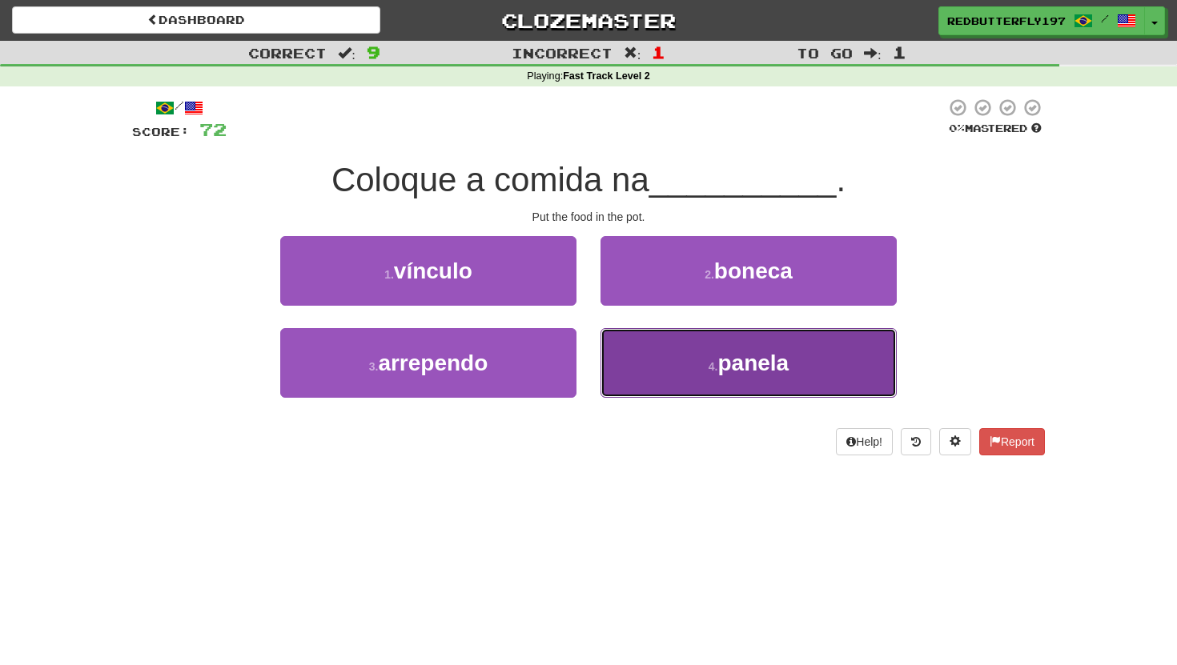
click at [666, 346] on button "4 . panela" at bounding box center [748, 363] width 296 height 70
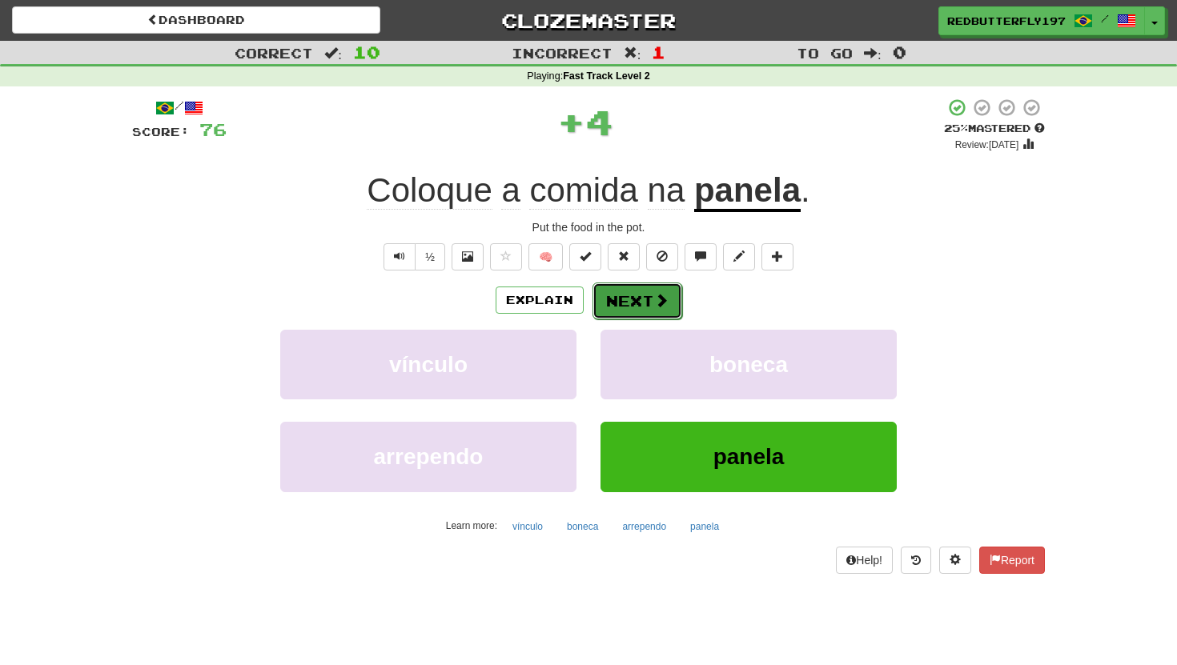
click at [666, 307] on span at bounding box center [661, 300] width 14 height 14
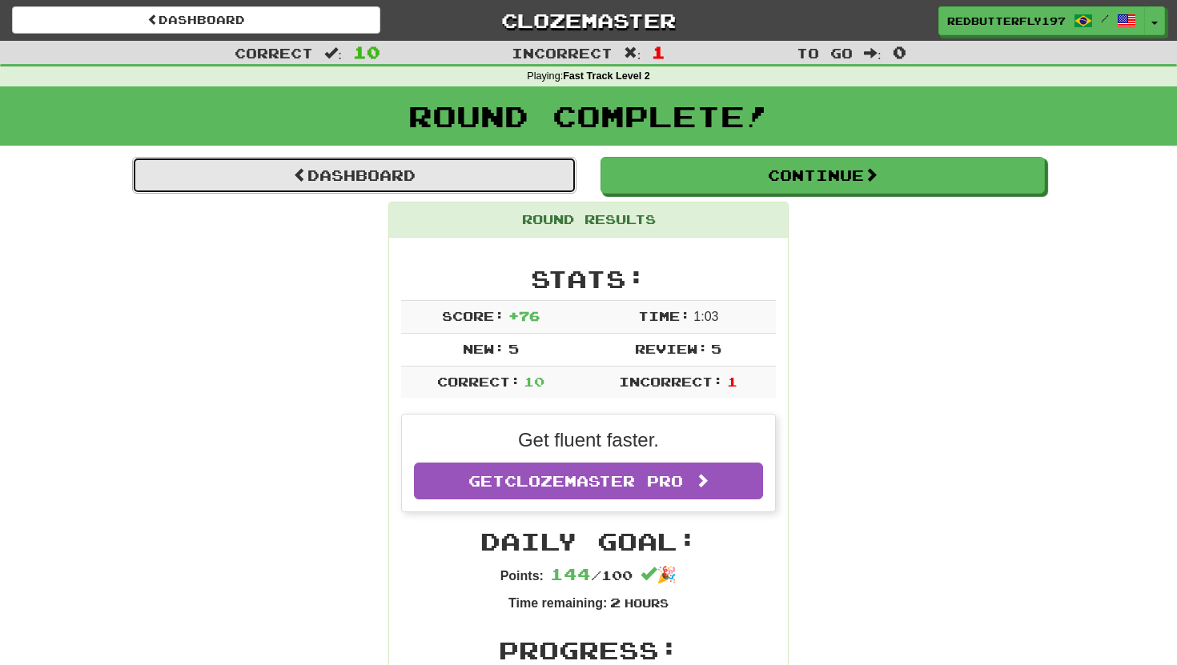
click at [530, 171] on link "Dashboard" at bounding box center [354, 175] width 444 height 37
